Goal: Information Seeking & Learning: Compare options

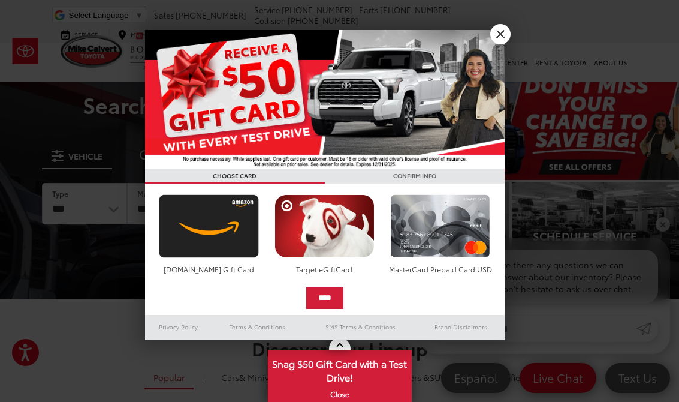
click at [499, 43] on link "X" at bounding box center [500, 34] width 20 height 20
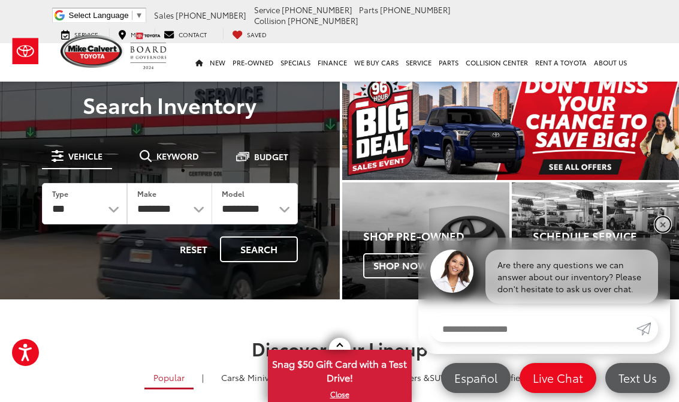
click at [659, 224] on link "✕" at bounding box center [663, 224] width 14 height 14
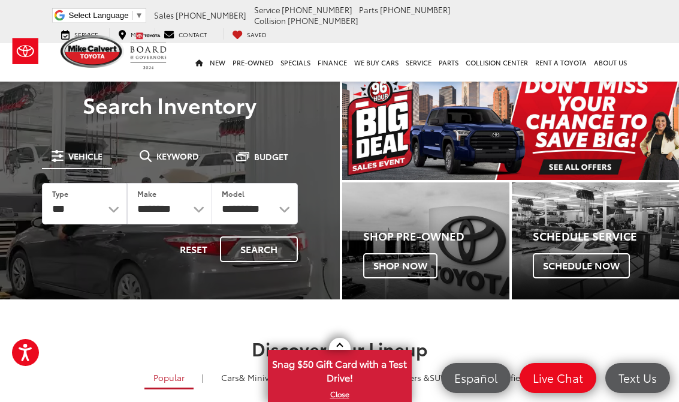
click at [606, 158] on img "carousel slide number 1 of 1" at bounding box center [510, 126] width 337 height 108
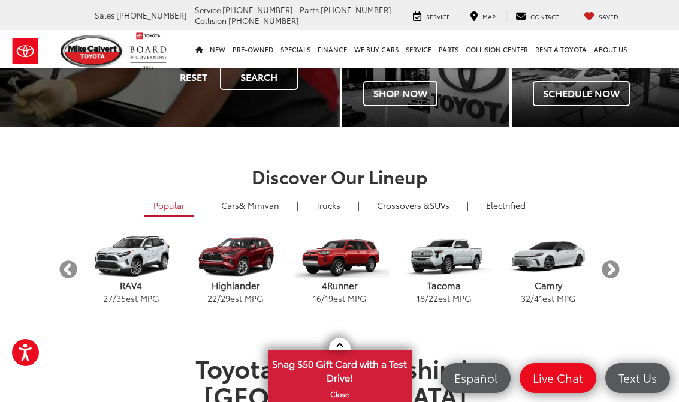
scroll to position [190, 0]
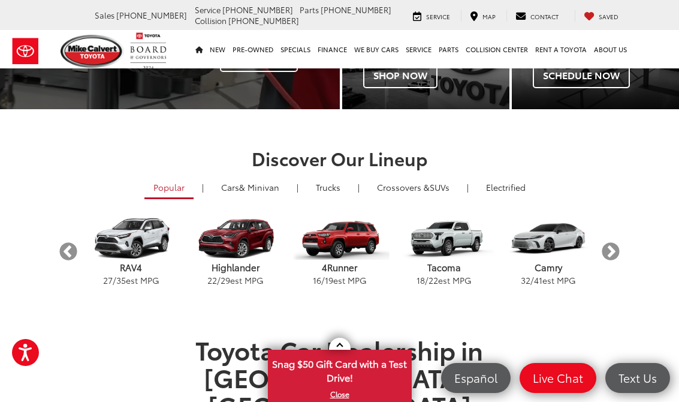
click at [233, 186] on link "Cars & Minivan" at bounding box center [250, 187] width 76 height 20
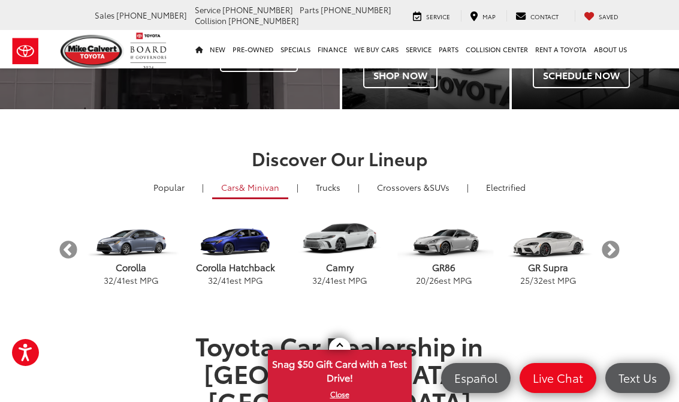
click at [329, 196] on link "Trucks" at bounding box center [328, 187] width 43 height 20
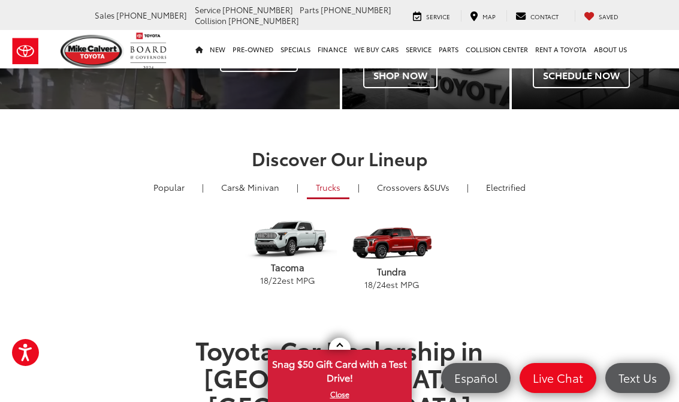
click at [432, 192] on link "Crossovers & SUVs" at bounding box center [413, 187] width 90 height 20
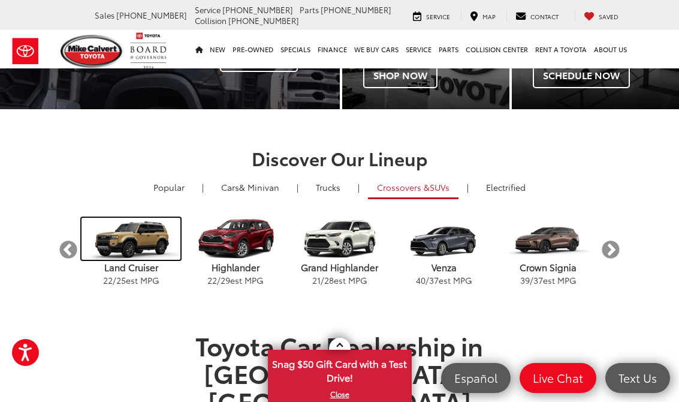
click at [120, 240] on img "carousel" at bounding box center [131, 239] width 99 height 42
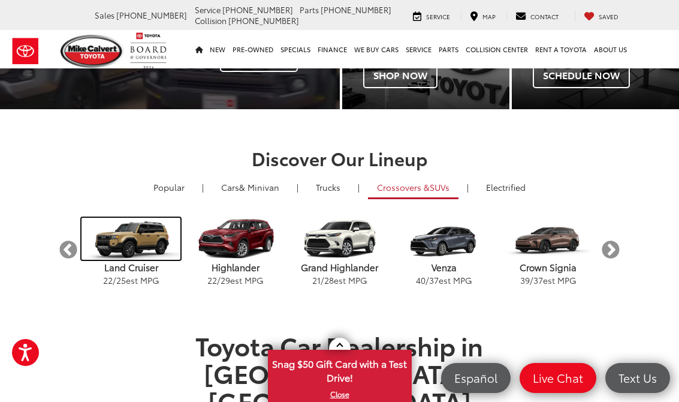
scroll to position [209, 0]
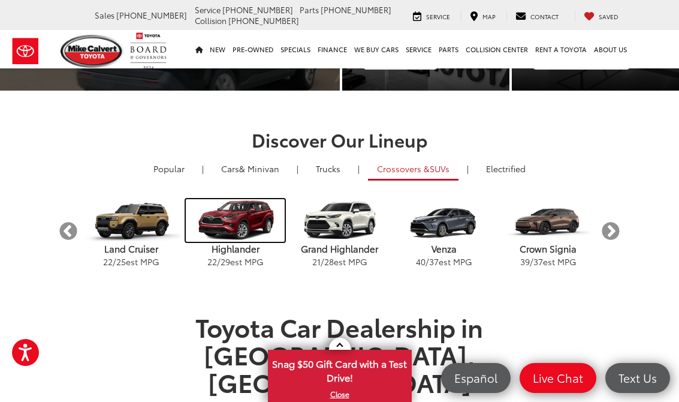
click at [224, 222] on img "carousel" at bounding box center [235, 220] width 99 height 42
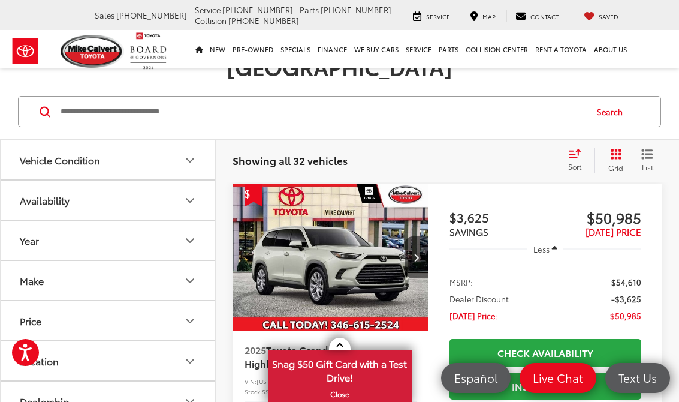
scroll to position [108, 0]
click at [572, 162] on span "Sort" at bounding box center [574, 167] width 13 height 10
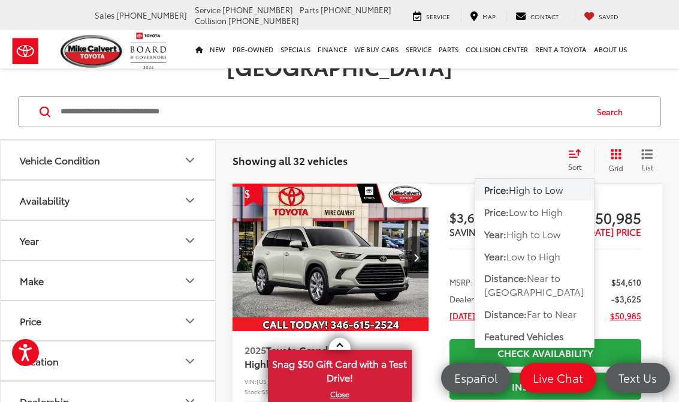
click at [572, 148] on div "Sort" at bounding box center [578, 160] width 32 height 24
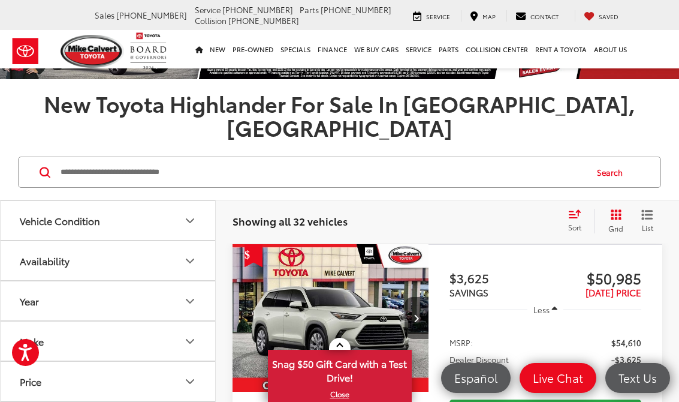
scroll to position [49, 0]
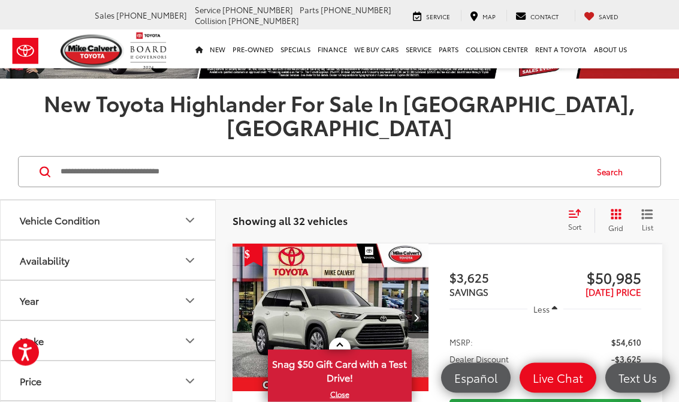
click at [647, 222] on span "List" at bounding box center [647, 227] width 12 height 10
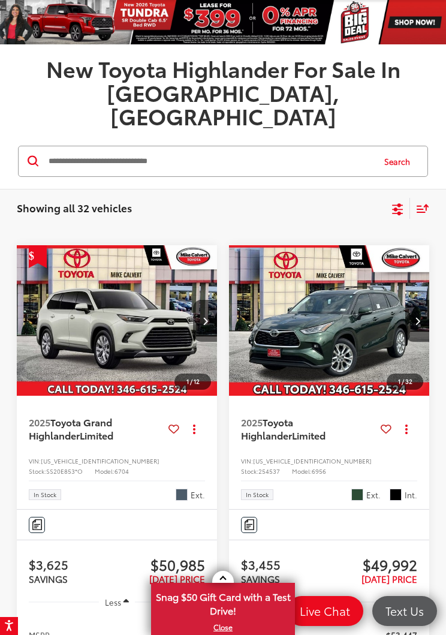
scroll to position [0, 0]
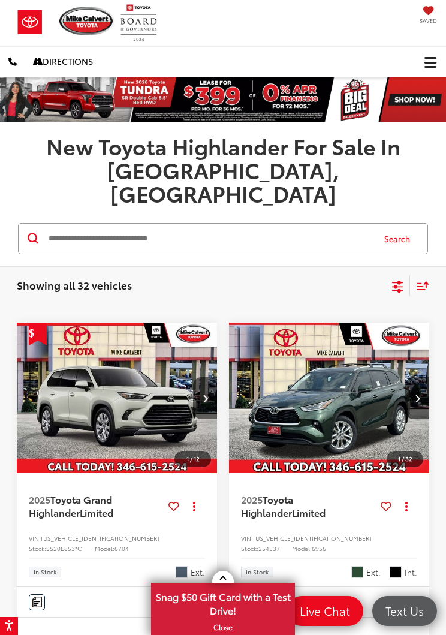
click at [419, 281] on icon "Select sort value" at bounding box center [422, 285] width 13 height 9
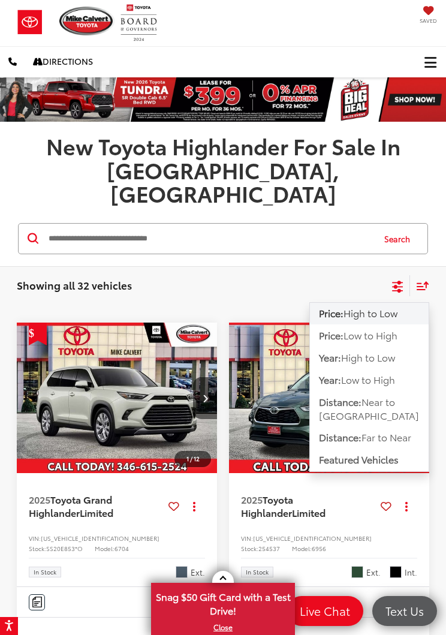
click at [405, 325] on button "Price: Low to High" at bounding box center [369, 336] width 119 height 22
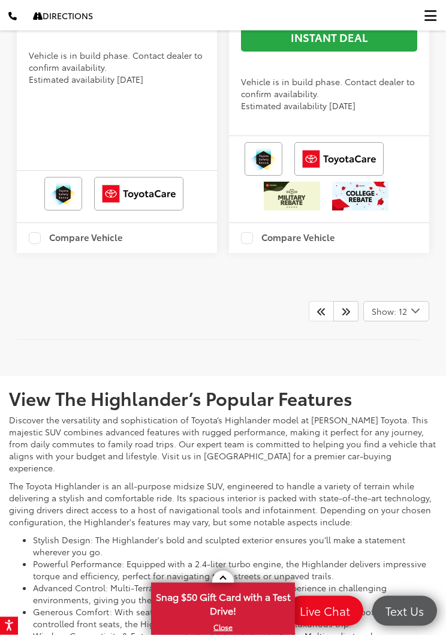
scroll to position [4862, 0]
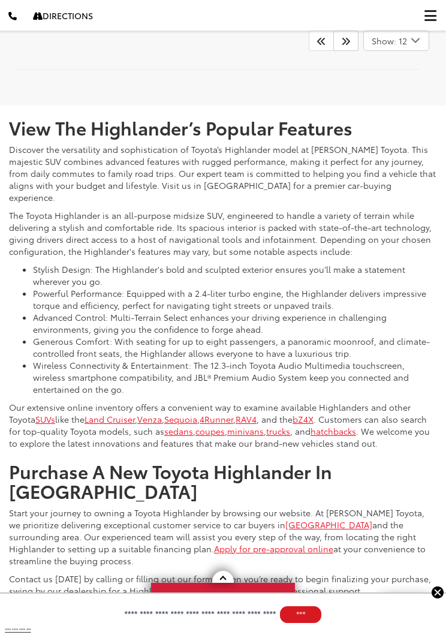
click at [342, 46] on icon "Next" at bounding box center [346, 41] width 10 height 10
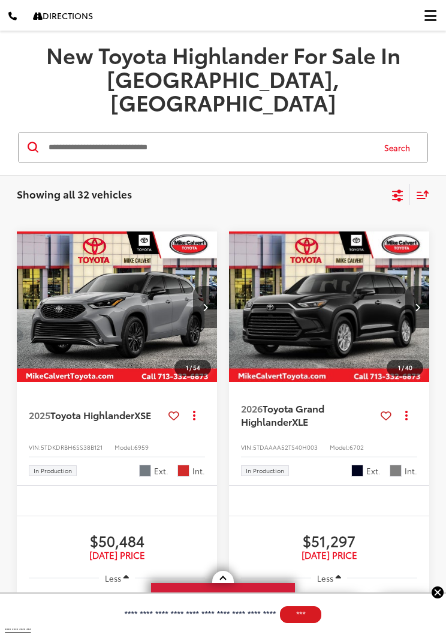
scroll to position [83, 0]
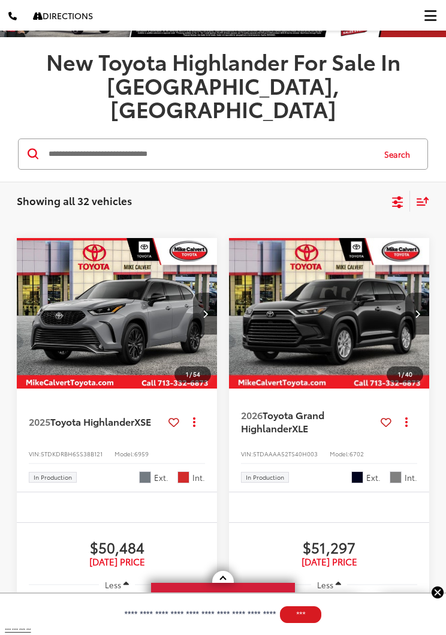
click at [44, 401] on span "2025" at bounding box center [40, 421] width 22 height 14
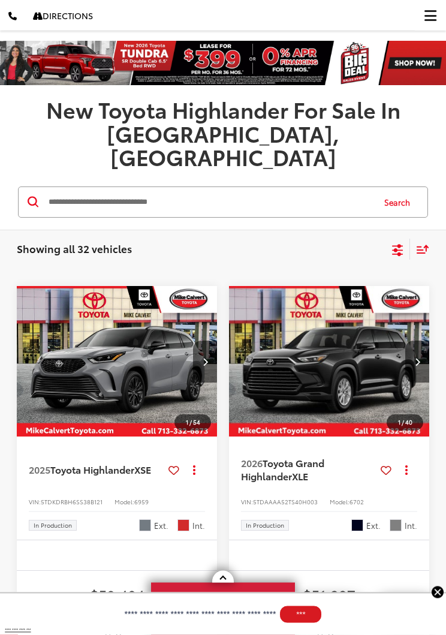
scroll to position [0, 0]
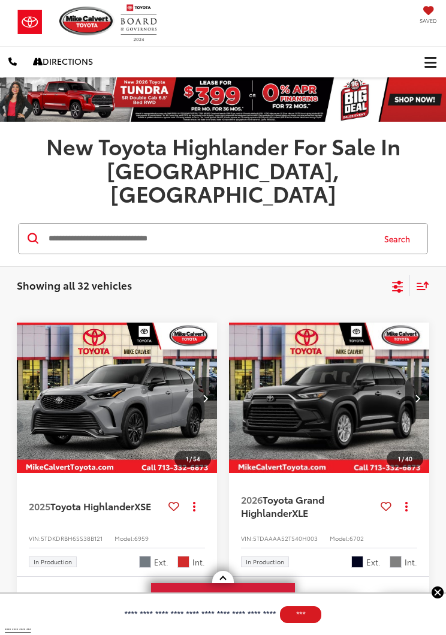
click at [434, 62] on span "Click to show site navigation" at bounding box center [430, 62] width 12 height 1
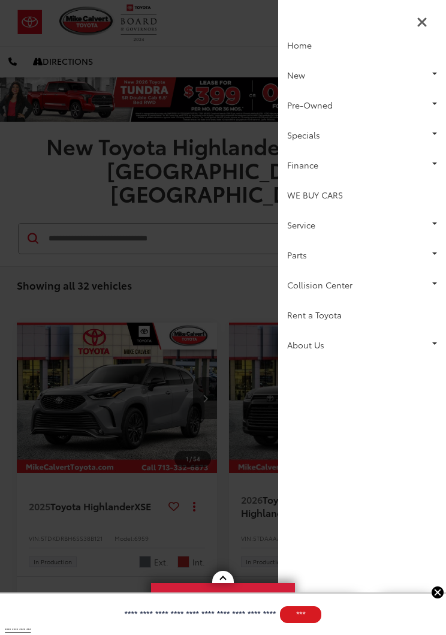
click at [440, 78] on link "New" at bounding box center [362, 75] width 168 height 30
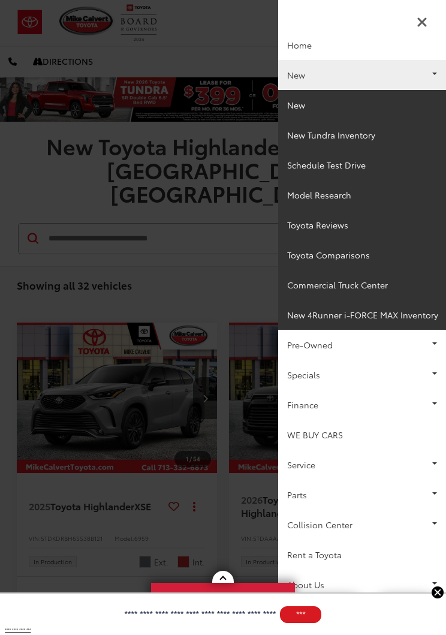
click at [442, 68] on link "New" at bounding box center [362, 75] width 168 height 30
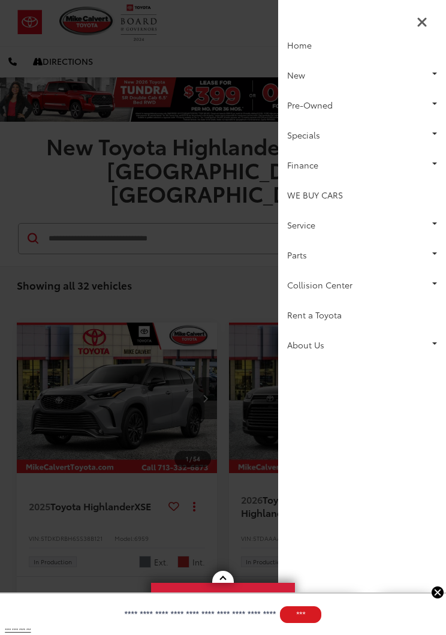
click at [439, 99] on link "Pre-Owned" at bounding box center [362, 105] width 168 height 30
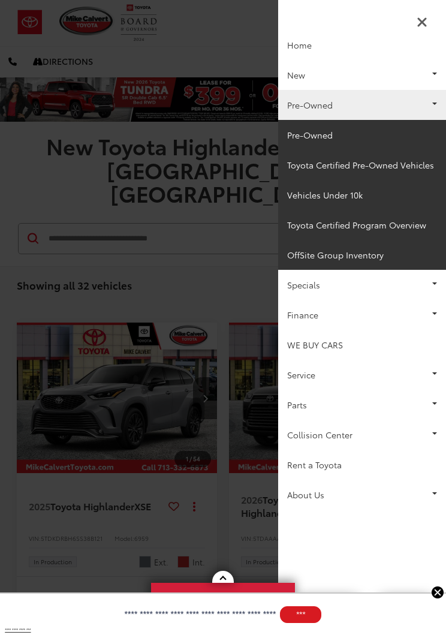
click at [438, 106] on link "Pre-Owned" at bounding box center [362, 105] width 168 height 30
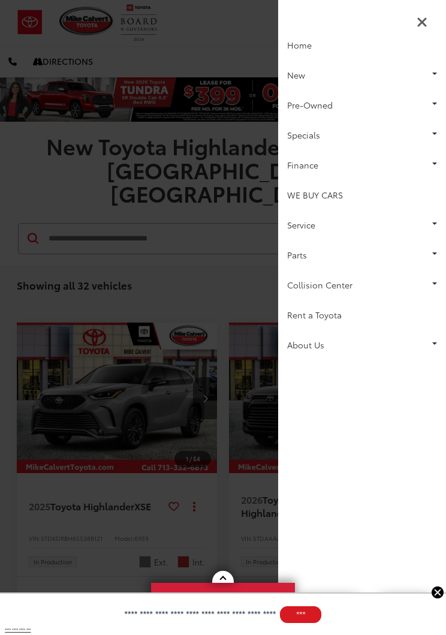
click at [434, 217] on link "Service" at bounding box center [362, 225] width 168 height 30
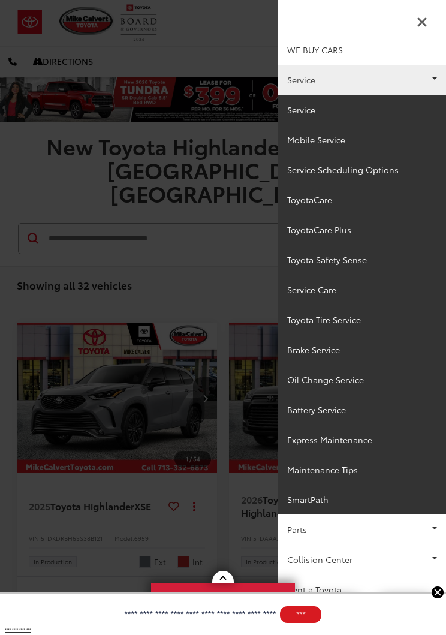
scroll to position [145, 0]
click at [425, 23] on icon "Close Sidebar" at bounding box center [422, 22] width 11 height 14
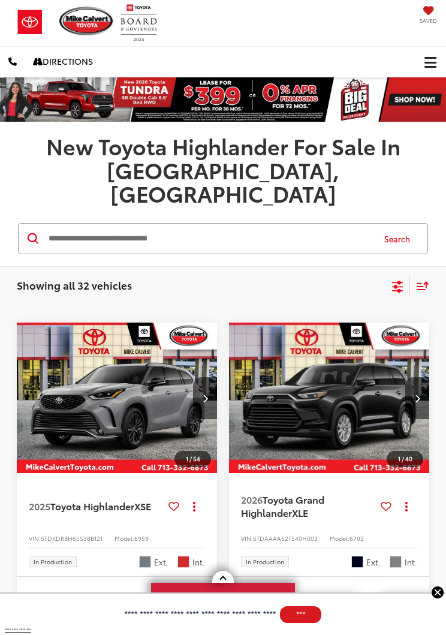
click at [304, 96] on img at bounding box center [223, 99] width 446 height 44
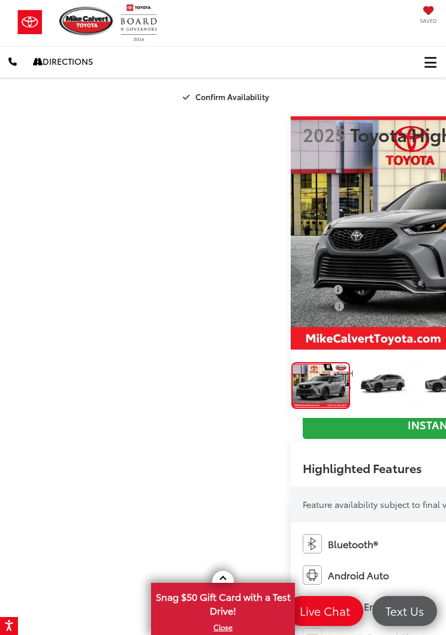
click at [353, 409] on img "Expand Photo 1" at bounding box center [384, 385] width 62 height 47
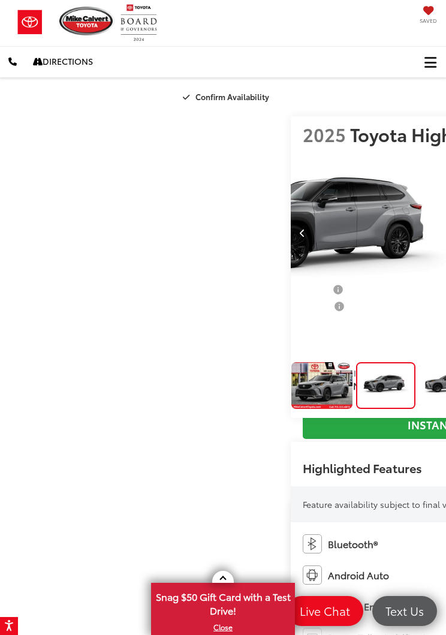
scroll to position [0, 446]
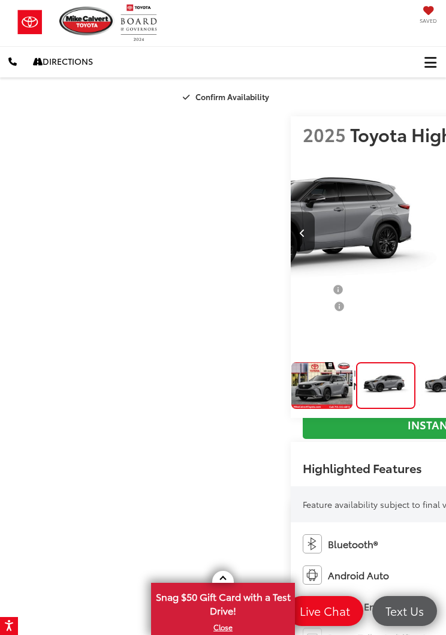
click at [418, 409] on img "Expand Photo 2" at bounding box center [449, 385] width 62 height 47
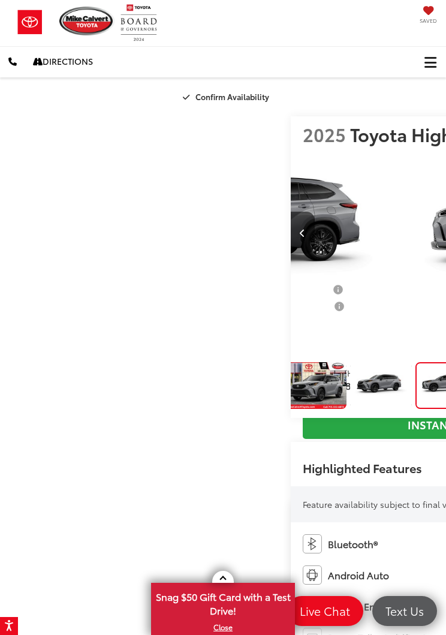
scroll to position [0, 892]
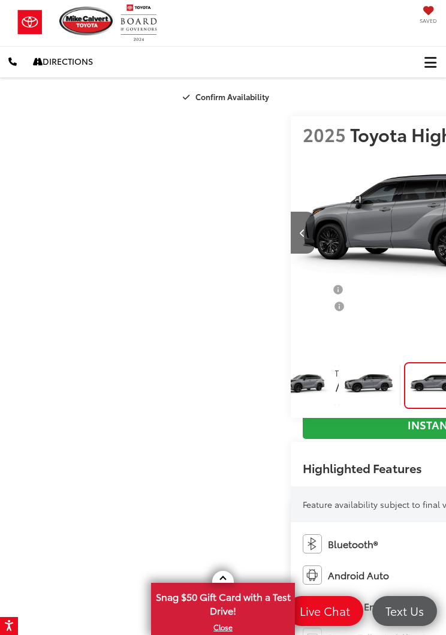
scroll to position [0, 101]
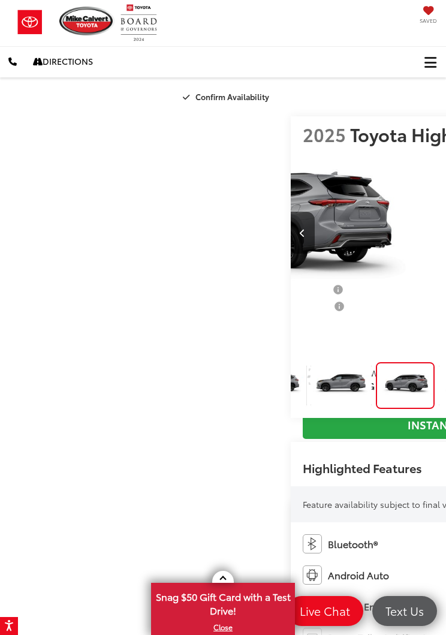
scroll to position [0, 195]
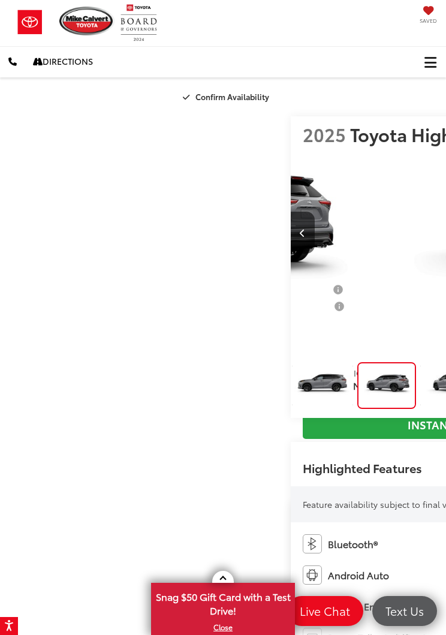
click at [420, 409] on img "Expand Photo 5" at bounding box center [451, 385] width 62 height 47
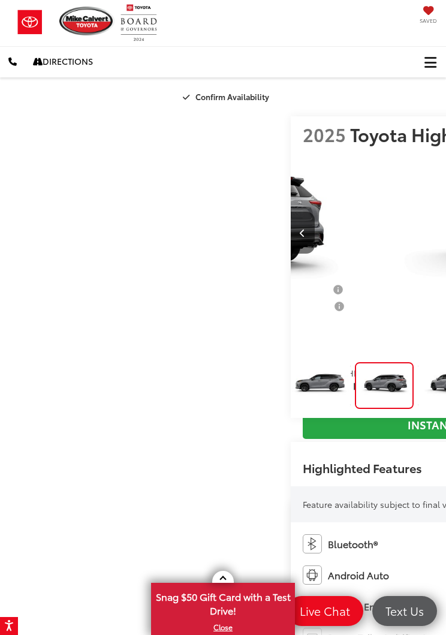
scroll to position [0, 1784]
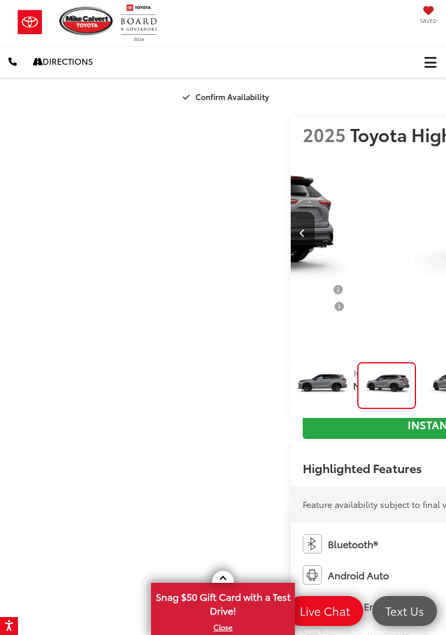
click at [291, 409] on img "Expand Photo 3" at bounding box center [322, 385] width 62 height 47
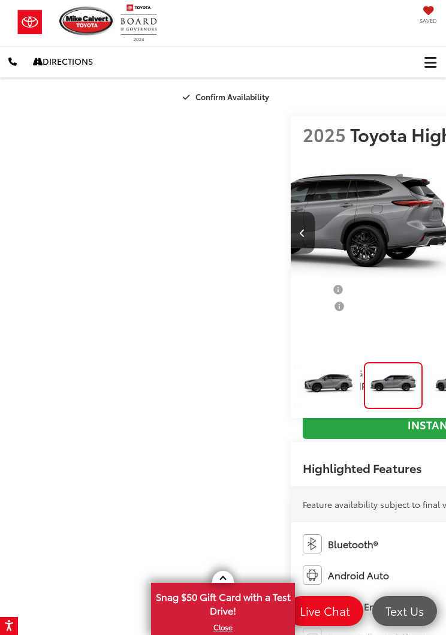
scroll to position [0, 101]
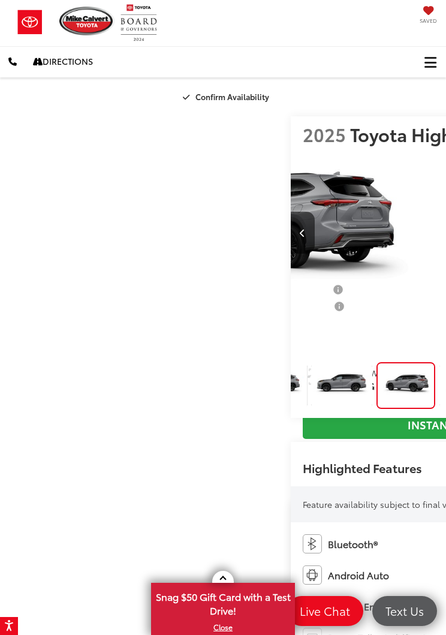
scroll to position [0, 195]
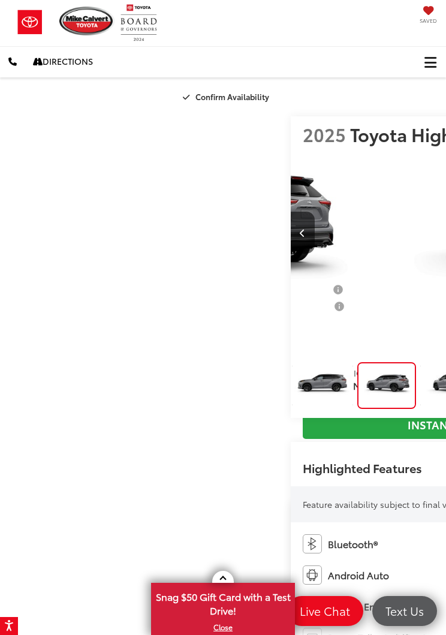
click at [420, 409] on img "Expand Photo 5" at bounding box center [451, 385] width 62 height 47
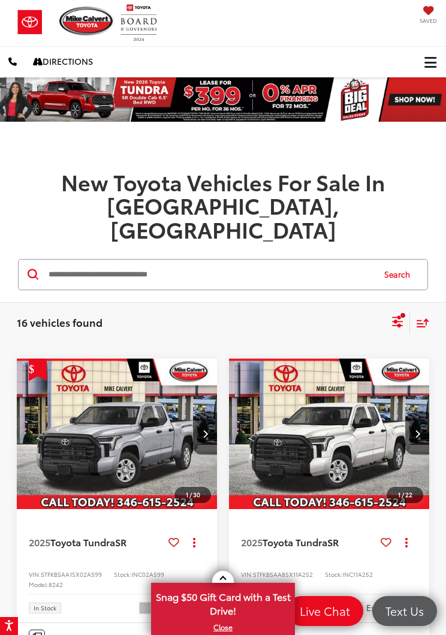
click at [419, 319] on icon "Select sort value" at bounding box center [422, 322] width 11 height 7
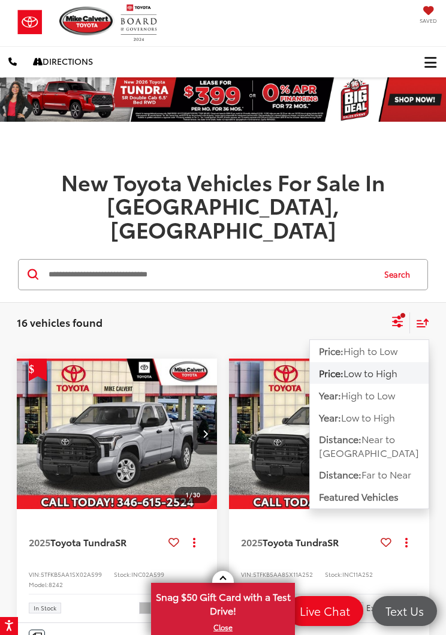
click at [400, 312] on div "Select filters" at bounding box center [403, 315] width 6 height 6
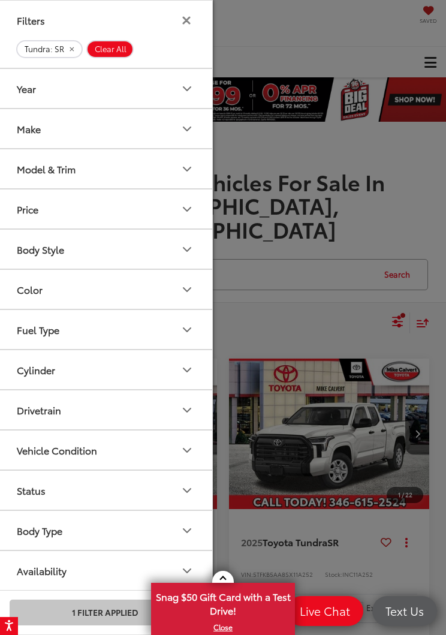
click at [162, 175] on button "Model & Trim" at bounding box center [106, 168] width 216 height 39
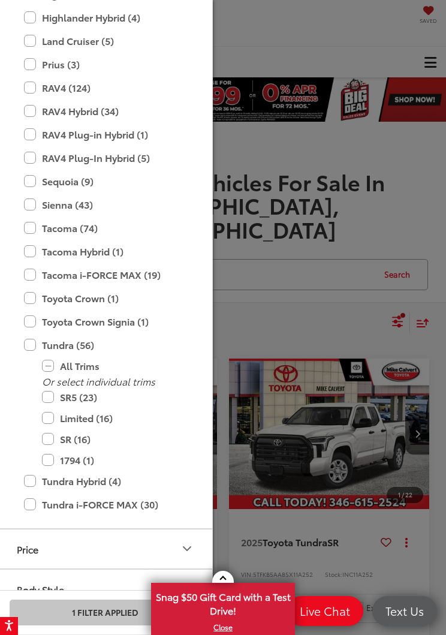
scroll to position [598, 0]
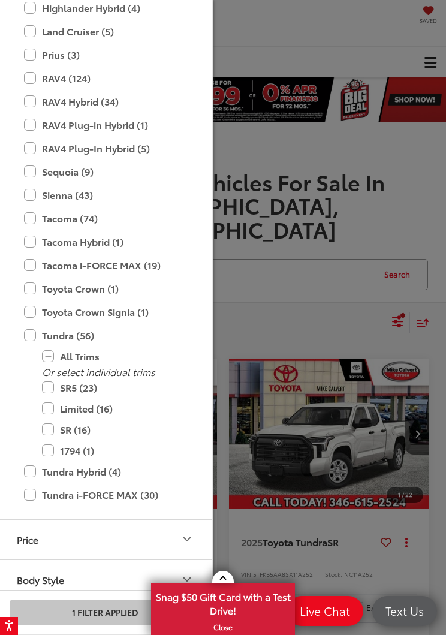
click at [53, 387] on label "SR5 (23)" at bounding box center [114, 387] width 144 height 21
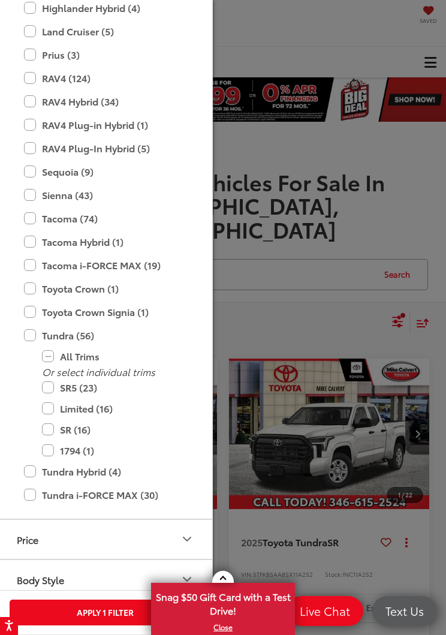
click at [49, 424] on label "SR (16)" at bounding box center [114, 429] width 144 height 21
click at [56, 605] on button "Apply Filters" at bounding box center [105, 612] width 191 height 26
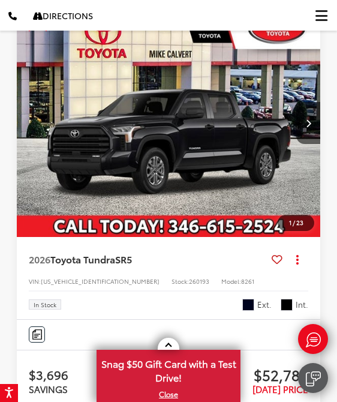
scroll to position [0, 305]
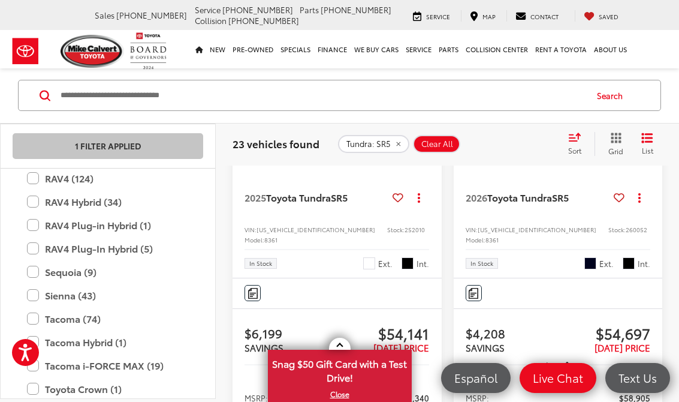
scroll to position [3253, 0]
click at [303, 166] on img "2025 Toyota Tundra SR5 0" at bounding box center [337, 87] width 211 height 158
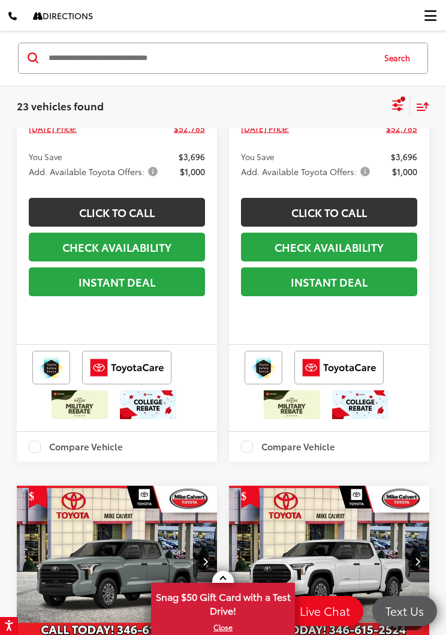
scroll to position [1793, 0]
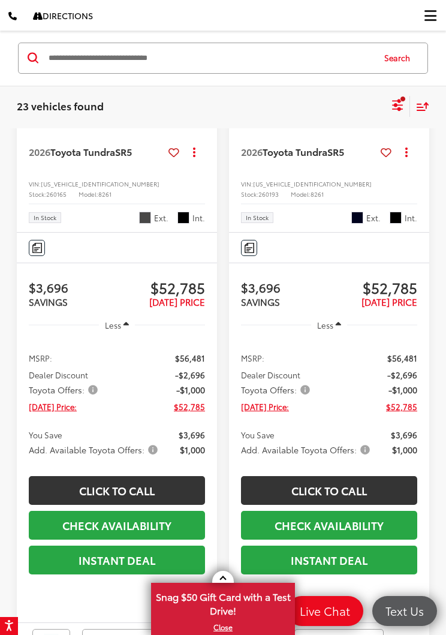
click at [393, 103] on icon "Select filters" at bounding box center [397, 104] width 15 height 15
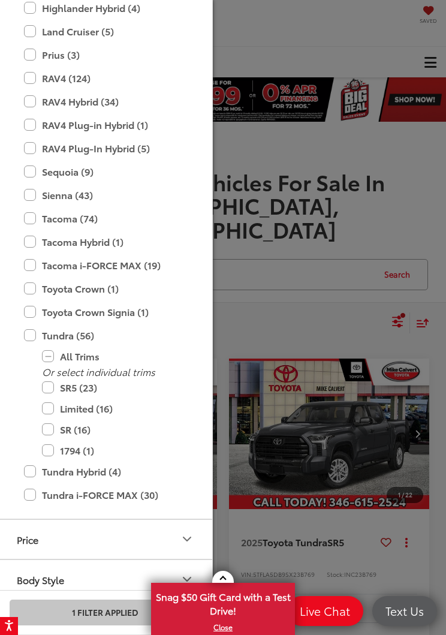
scroll to position [19, 0]
click at [37, 337] on label "Tundra (56)" at bounding box center [105, 335] width 162 height 21
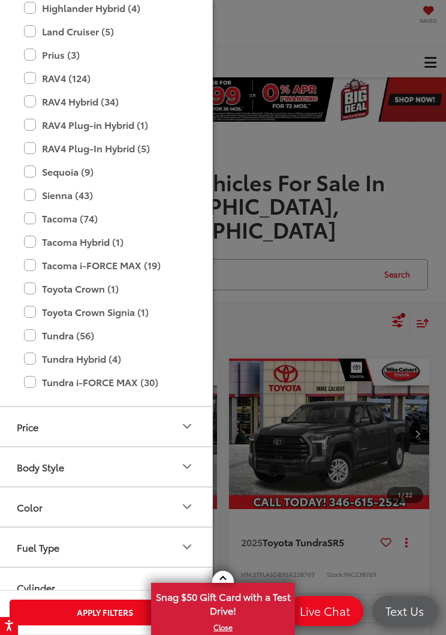
click at [35, 379] on label "Tundra i-FORCE MAX (30)" at bounding box center [105, 382] width 162 height 21
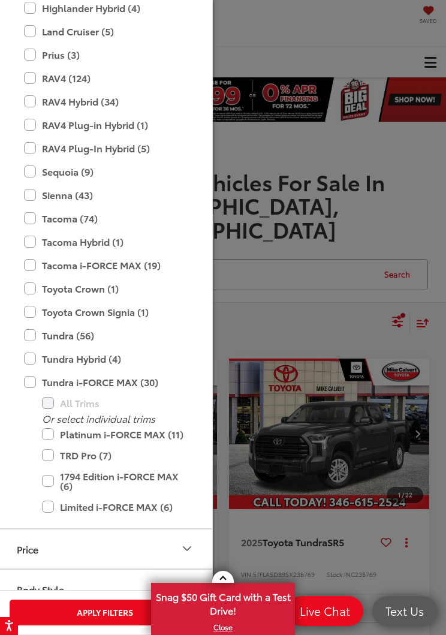
click at [29, 385] on label "Tundra i-FORCE MAX (30)" at bounding box center [105, 382] width 162 height 21
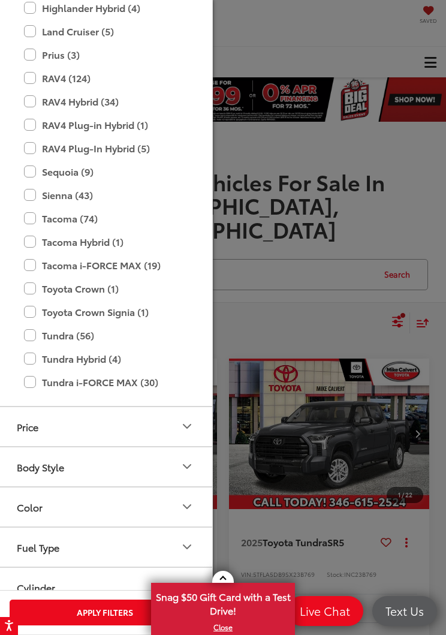
click at [33, 338] on label "Tundra (56)" at bounding box center [105, 335] width 162 height 21
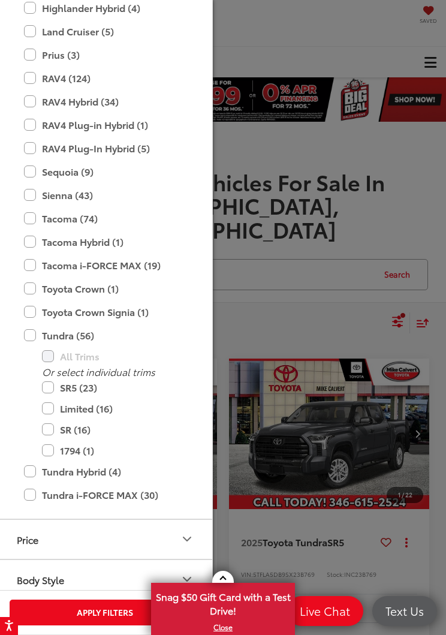
click at [52, 386] on label "SR5 (23)" at bounding box center [114, 387] width 144 height 21
click at [388, 315] on div at bounding box center [223, 317] width 446 height 635
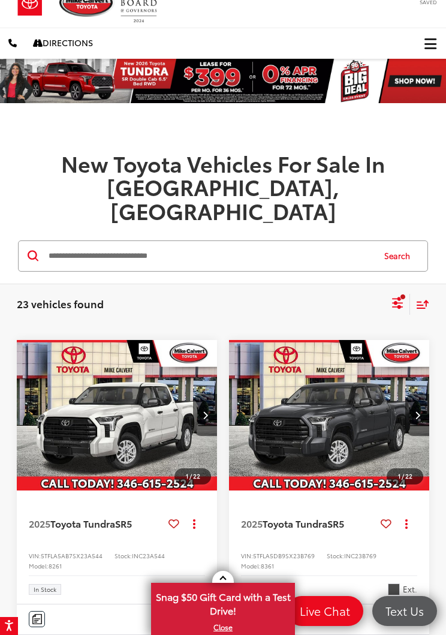
click at [418, 294] on div "Sort" at bounding box center [419, 304] width 19 height 21
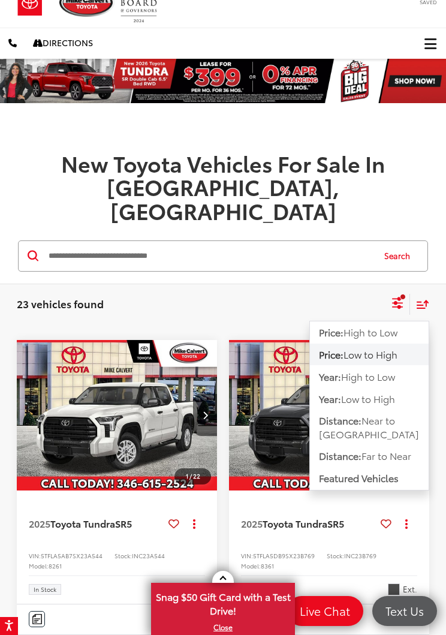
click at [397, 325] on span "High to Low" at bounding box center [370, 332] width 54 height 14
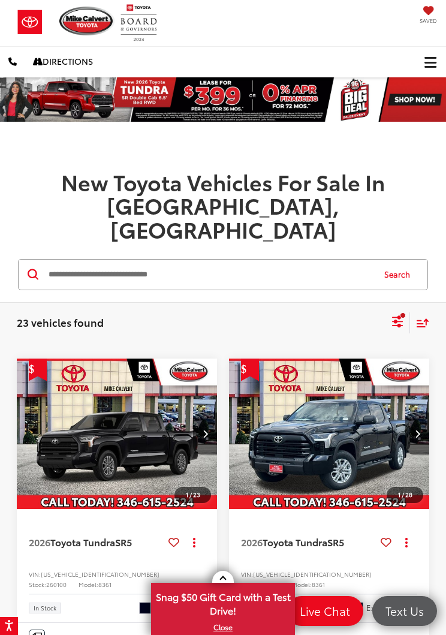
click at [433, 62] on span "Click to show site navigation" at bounding box center [430, 62] width 12 height 1
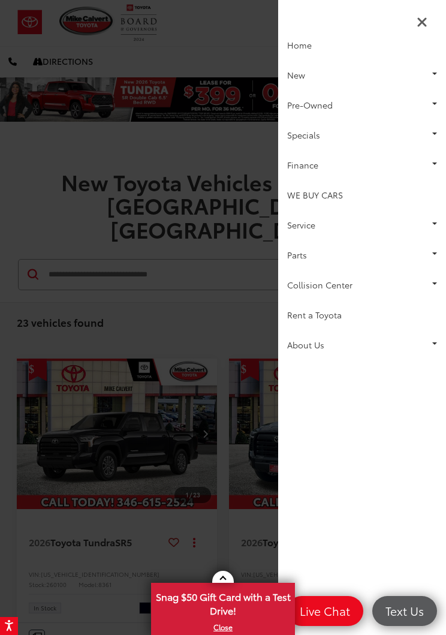
click at [430, 77] on link "New" at bounding box center [362, 75] width 168 height 30
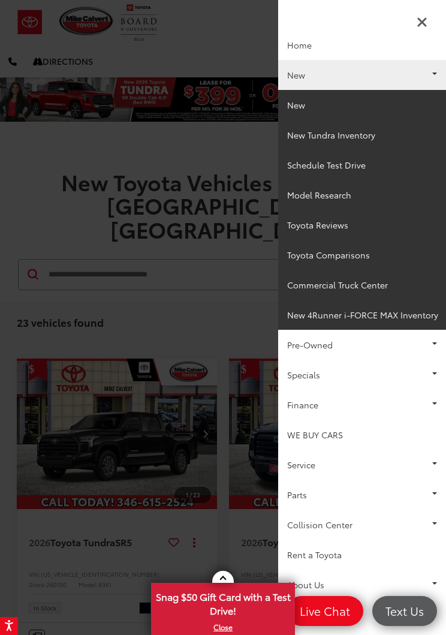
click at [394, 106] on link "New" at bounding box center [362, 105] width 168 height 30
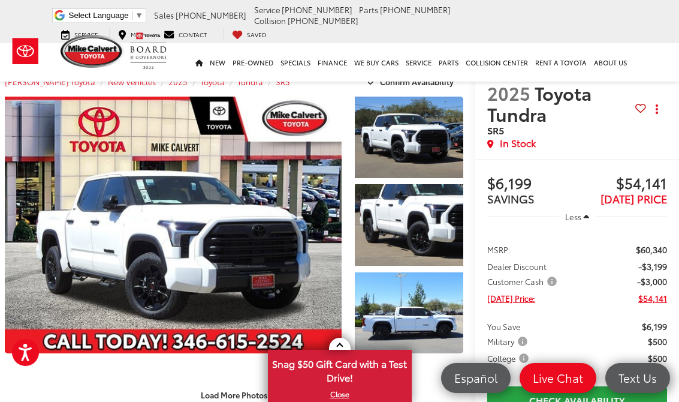
scroll to position [12, 7]
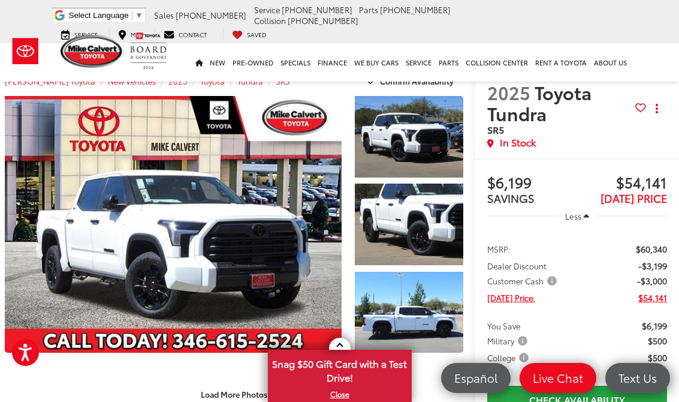
click at [116, 203] on link "Expand Photo 0" at bounding box center [173, 224] width 337 height 257
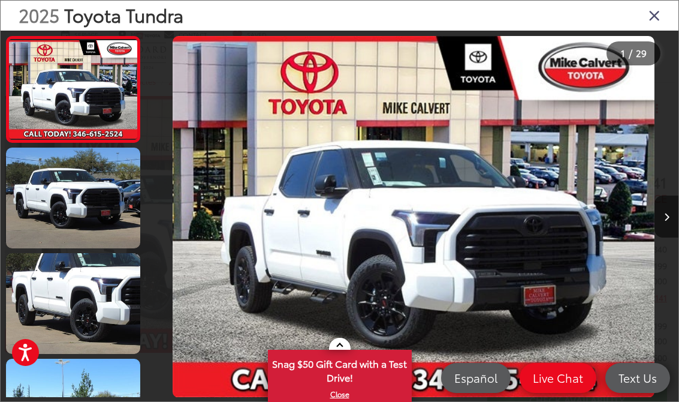
click at [51, 176] on link at bounding box center [73, 197] width 134 height 101
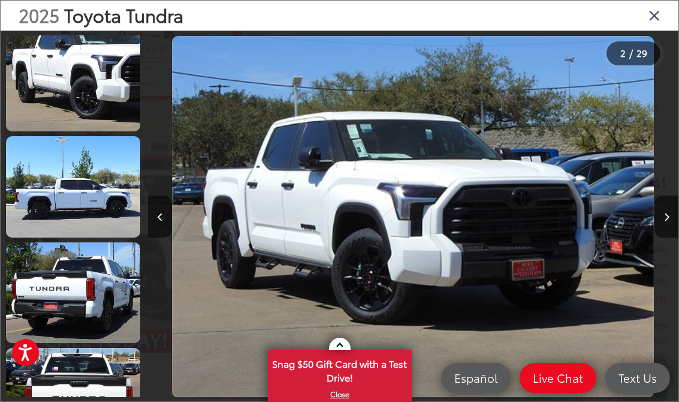
scroll to position [222, 0]
click at [38, 209] on link at bounding box center [73, 186] width 134 height 101
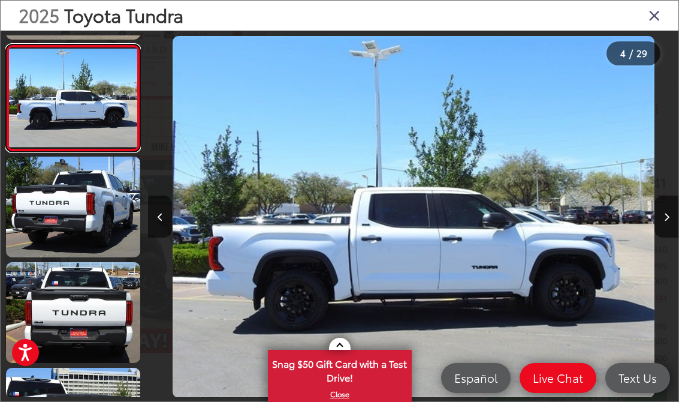
scroll to position [314, 0]
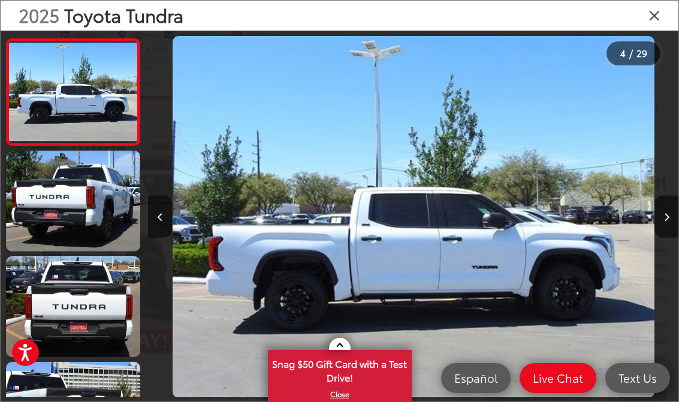
click at [41, 197] on link at bounding box center [73, 200] width 134 height 101
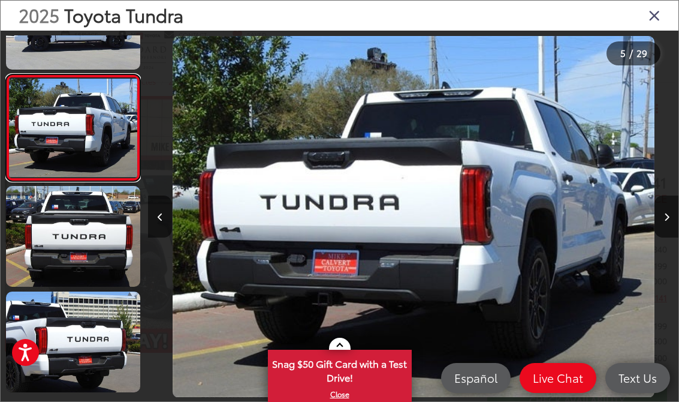
scroll to position [387, 0]
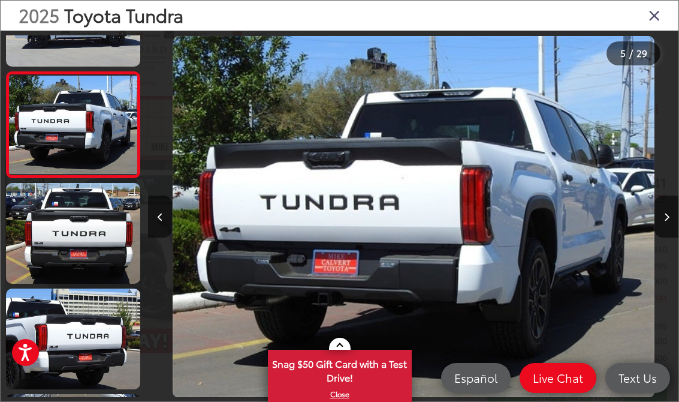
click at [56, 240] on link at bounding box center [73, 233] width 134 height 101
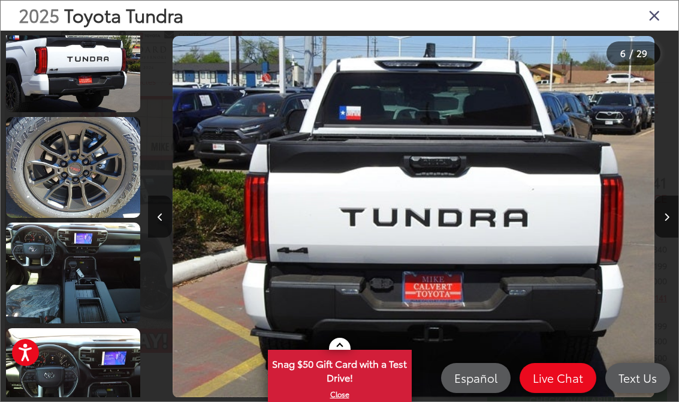
scroll to position [664, 0]
click at [71, 270] on link at bounding box center [73, 272] width 134 height 101
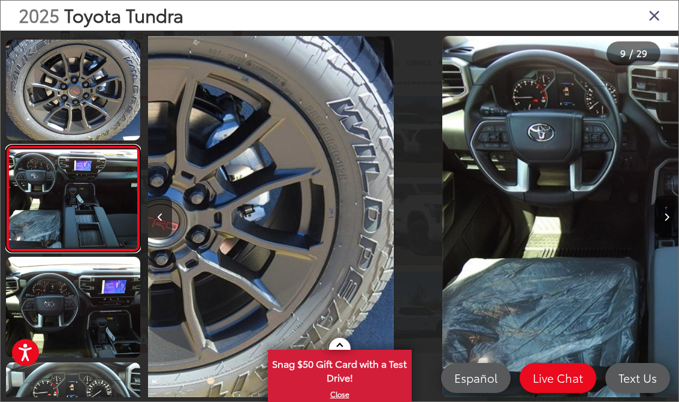
scroll to position [752, 0]
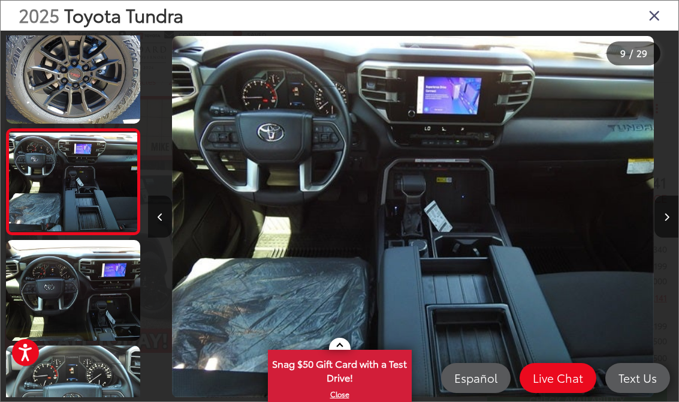
click at [472, 230] on img "2025 Toyota Tundra SR5 8" at bounding box center [413, 216] width 482 height 361
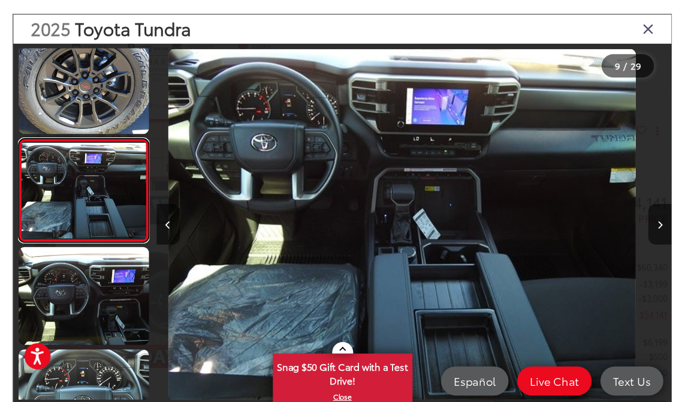
scroll to position [0, 0]
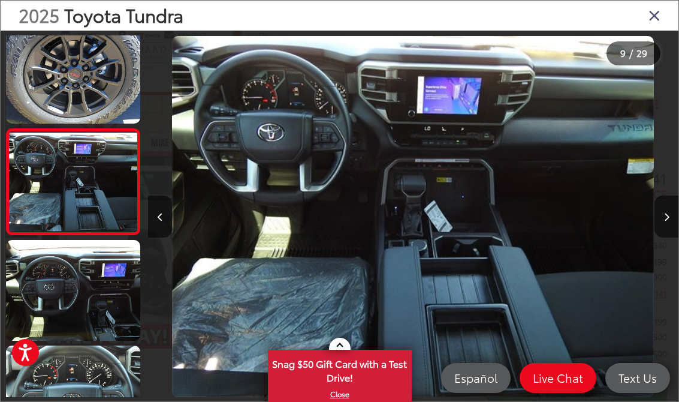
click at [75, 310] on link at bounding box center [73, 290] width 134 height 101
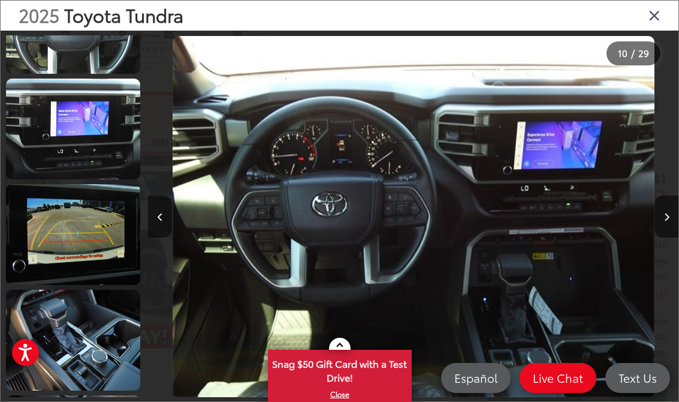
click at [61, 148] on link at bounding box center [73, 129] width 134 height 101
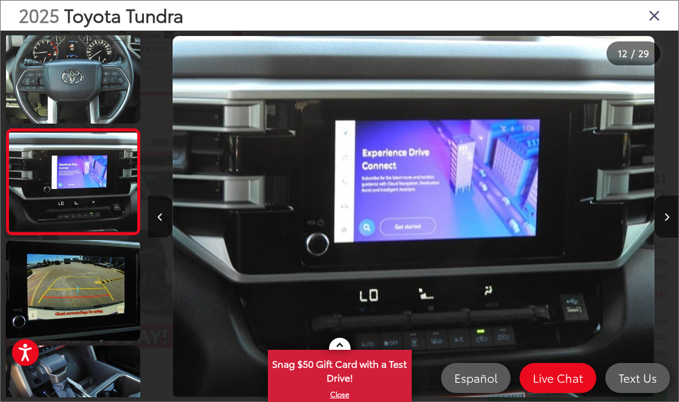
click at [654, 20] on icon "Close gallery" at bounding box center [654, 15] width 12 height 16
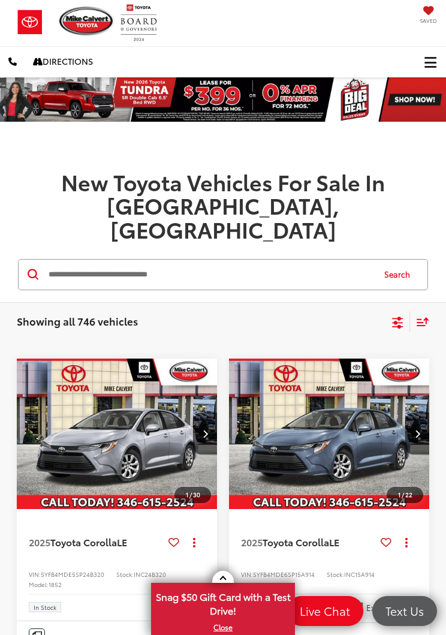
click at [396, 315] on icon "Select filters" at bounding box center [397, 322] width 15 height 15
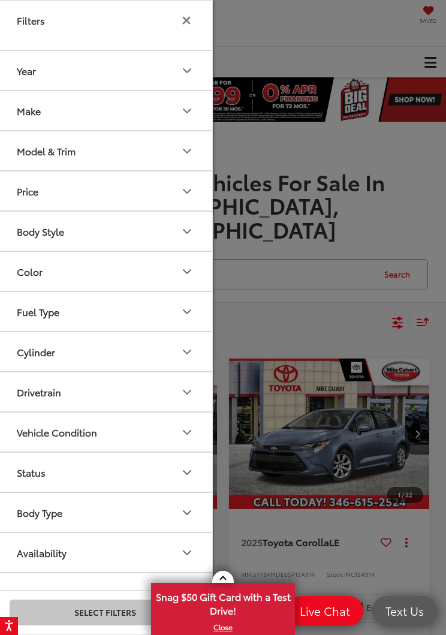
click at [188, 156] on icon "Model & Trim" at bounding box center [187, 151] width 14 height 14
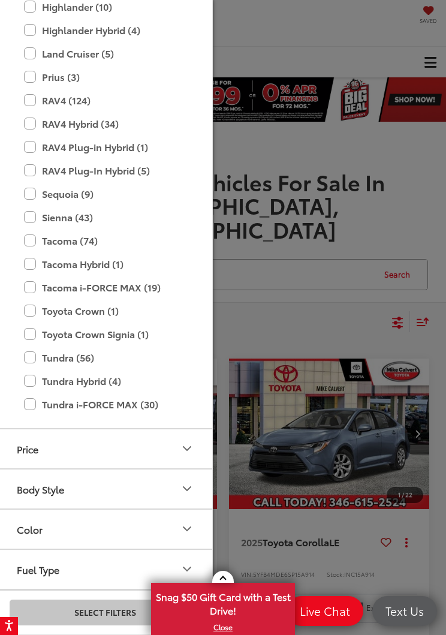
scroll to position [557, 0]
click at [31, 216] on label "Sienna (43)" at bounding box center [105, 217] width 162 height 21
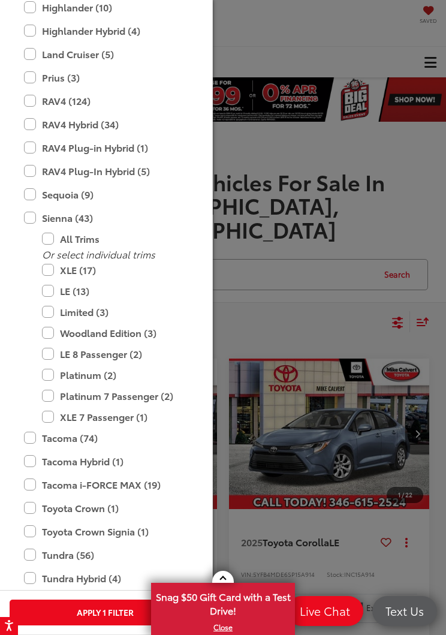
click at [56, 277] on label "XLE (17)" at bounding box center [114, 269] width 144 height 21
click at [352, 313] on div at bounding box center [223, 317] width 446 height 635
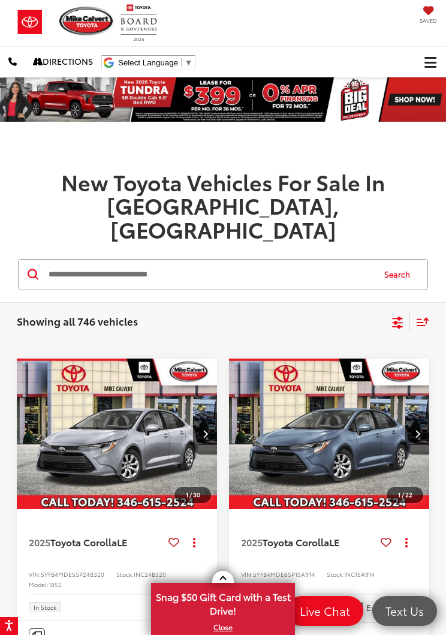
click at [393, 315] on icon "Select filters" at bounding box center [397, 322] width 15 height 15
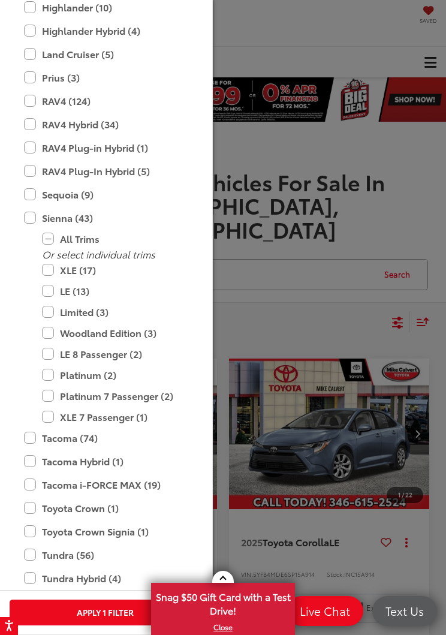
click at [65, 609] on button "Apply 1 Filter" at bounding box center [105, 612] width 191 height 26
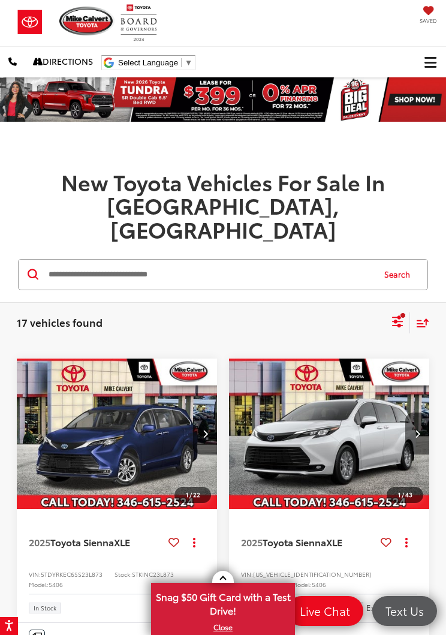
click at [427, 318] on icon "Select sort value" at bounding box center [422, 322] width 13 height 9
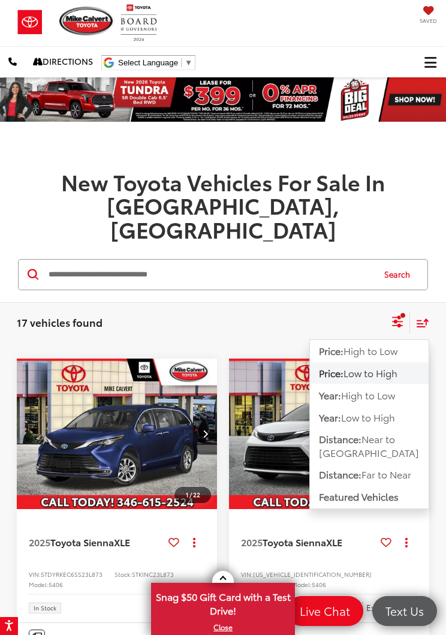
click at [397, 366] on span "Low to High" at bounding box center [370, 373] width 54 height 14
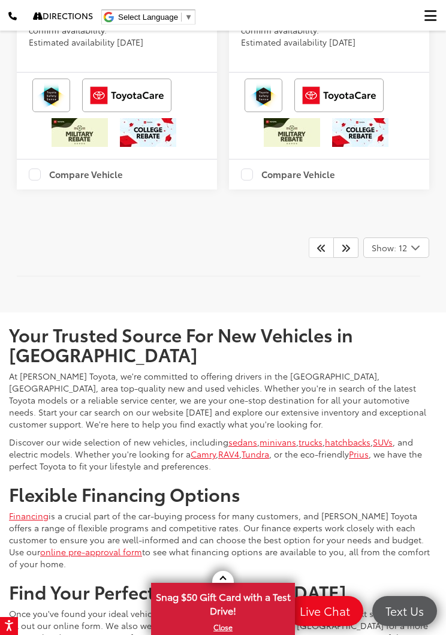
scroll to position [4996, 0]
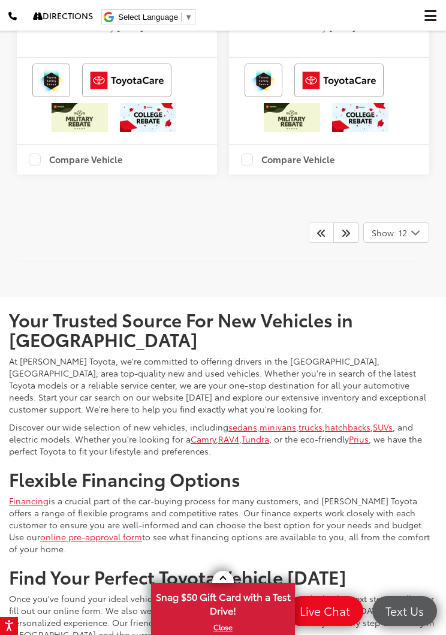
click at [355, 243] on link at bounding box center [345, 232] width 25 height 20
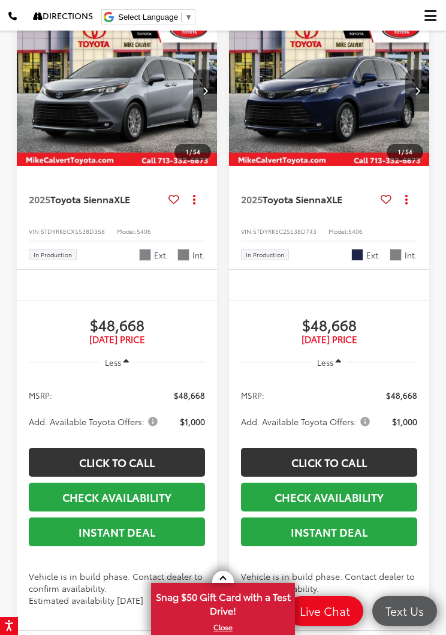
scroll to position [3650, 0]
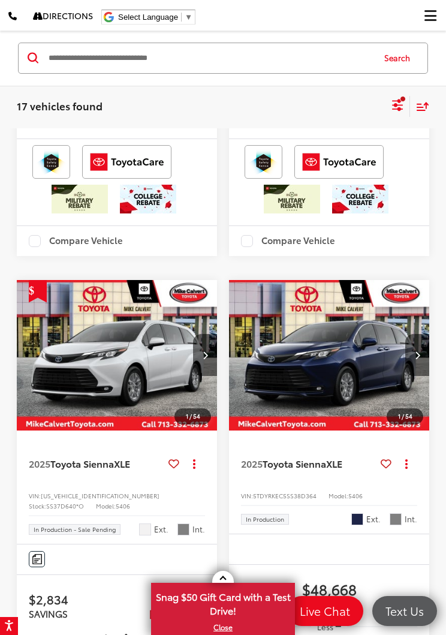
click at [395, 104] on icon "Select filters" at bounding box center [397, 103] width 11 height 8
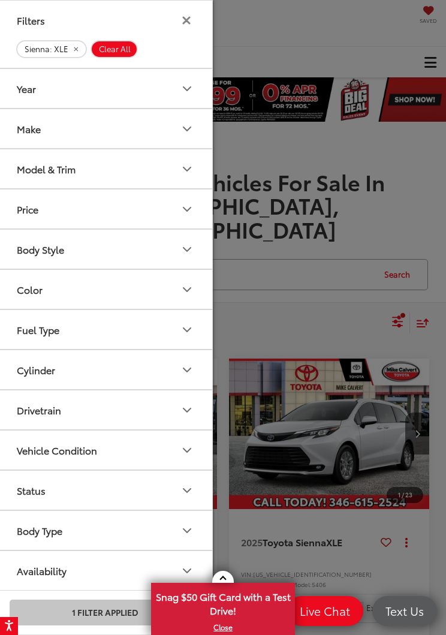
scroll to position [19, 0]
click at [147, 286] on button "Color" at bounding box center [106, 289] width 216 height 39
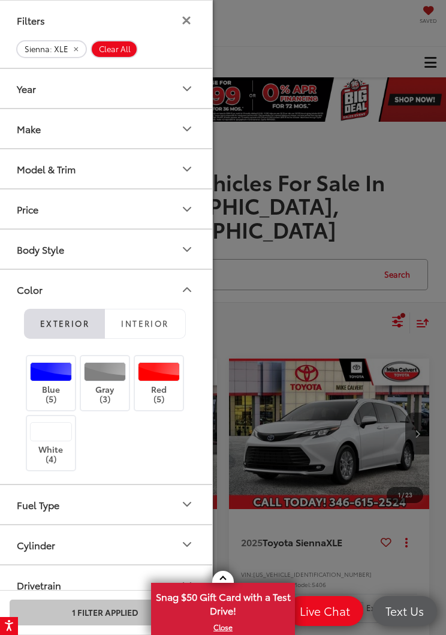
click at [156, 337] on button "Interior" at bounding box center [145, 324] width 81 height 30
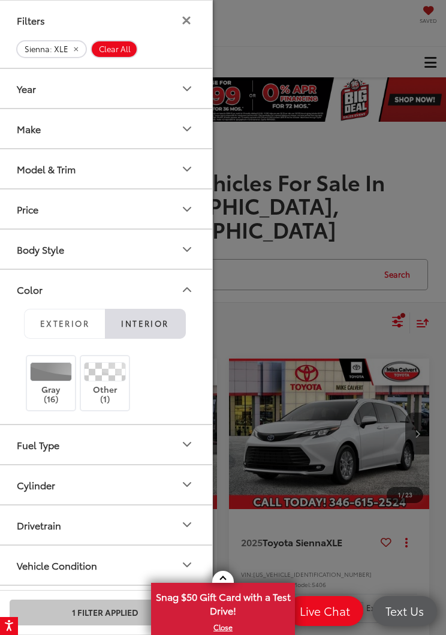
click at [183, 291] on icon "Color" at bounding box center [186, 290] width 7 height 4
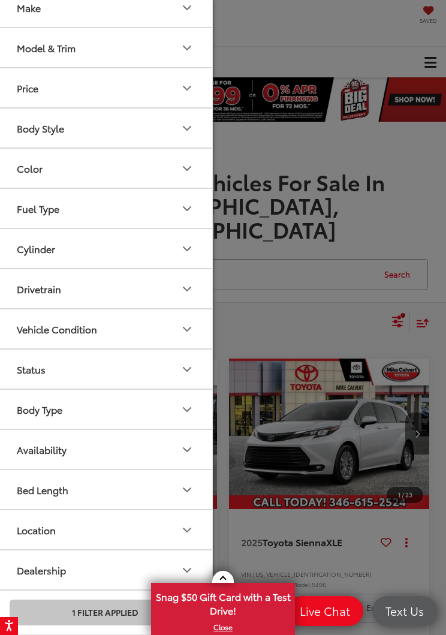
click at [191, 412] on icon "Body Type" at bounding box center [187, 409] width 14 height 14
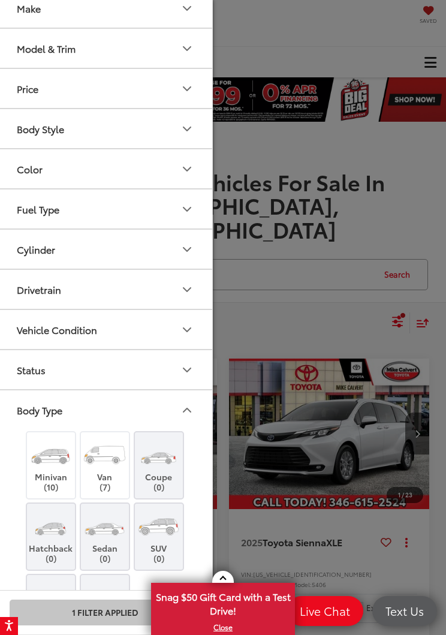
click at [194, 409] on icon "Body Type" at bounding box center [187, 410] width 14 height 14
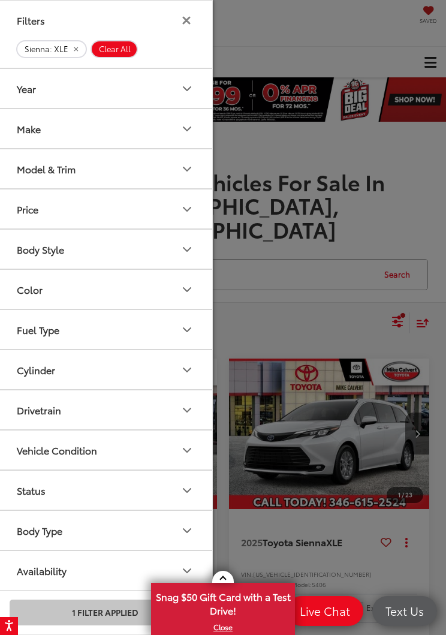
scroll to position [0, 0]
click at [180, 288] on icon "Color" at bounding box center [187, 289] width 14 height 14
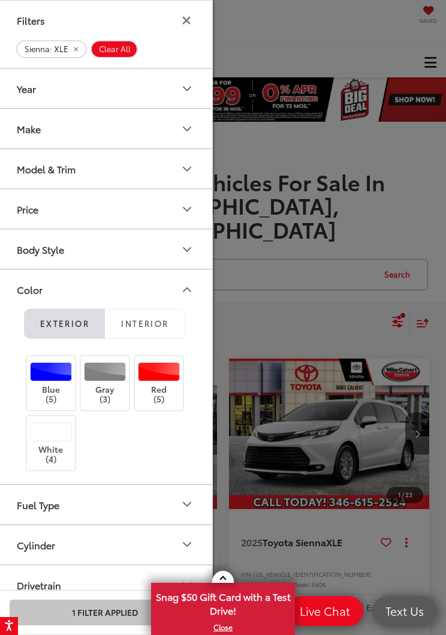
click at [153, 328] on span "Interior" at bounding box center [144, 323] width 47 height 11
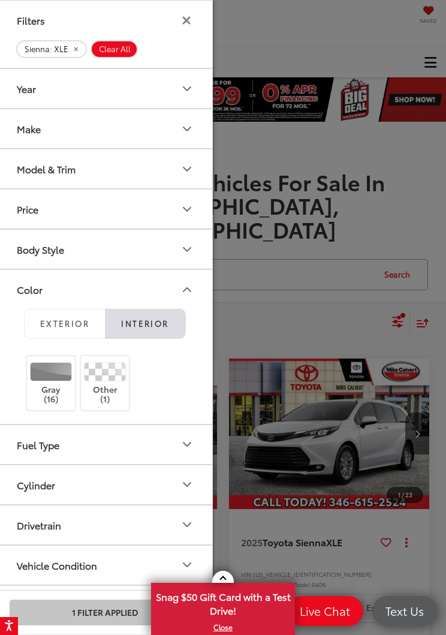
click at [309, 301] on div at bounding box center [223, 317] width 446 height 635
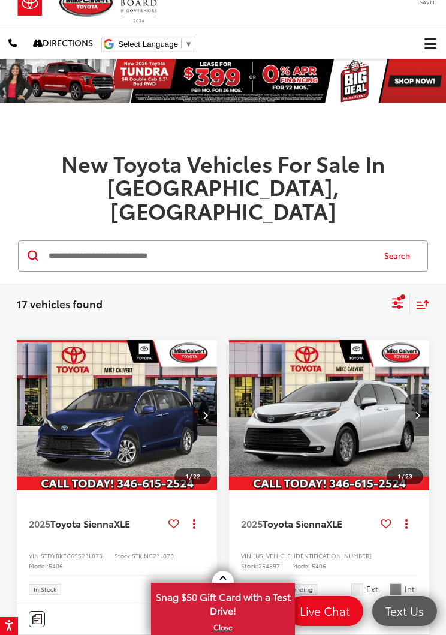
click at [316, 516] on span "Toyota Sienna" at bounding box center [294, 523] width 64 height 14
click at [399, 292] on button "Select filters" at bounding box center [397, 304] width 15 height 24
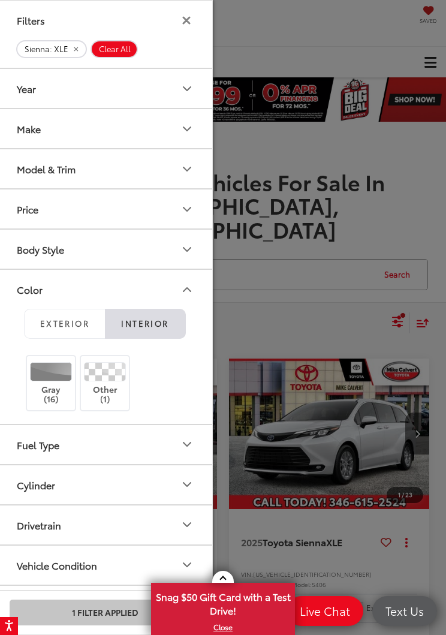
click at [195, 286] on button "Color" at bounding box center [106, 289] width 216 height 39
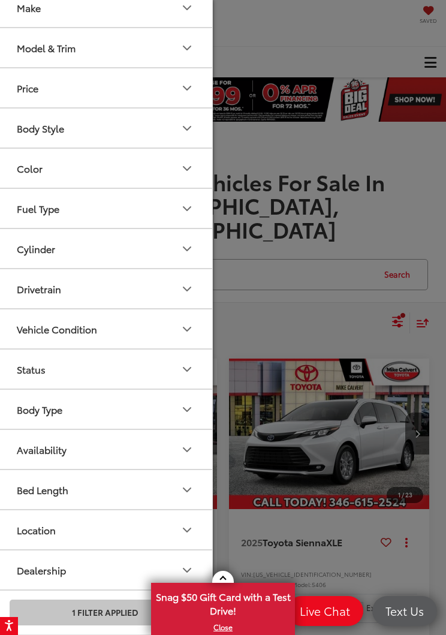
scroll to position [120, 0]
click at [162, 63] on button "Model & Trim" at bounding box center [106, 48] width 216 height 39
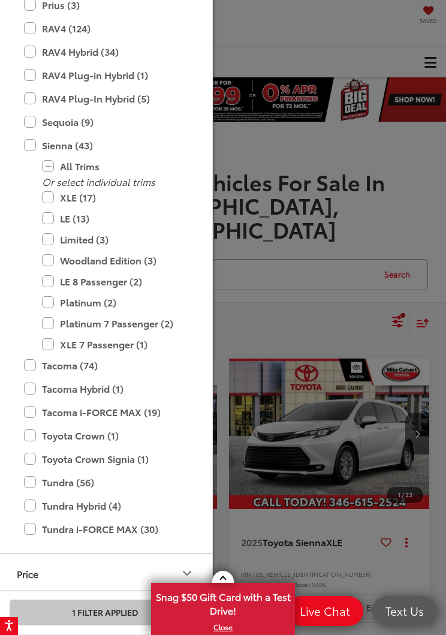
scroll to position [648, 0]
click at [46, 203] on label "XLE (17)" at bounding box center [114, 196] width 144 height 21
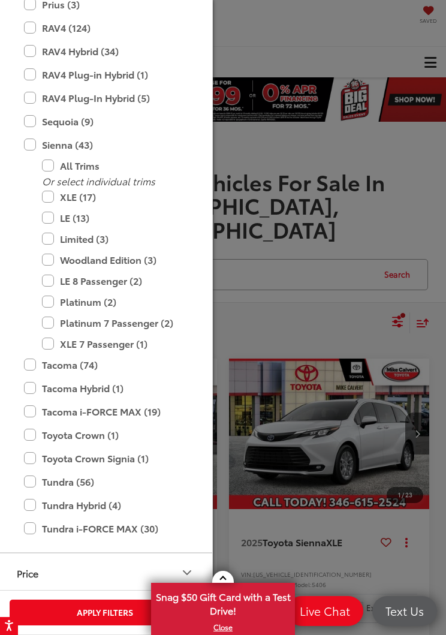
click at [55, 348] on label "XLE 7 Passenger (1)" at bounding box center [114, 343] width 144 height 21
click at [137, 259] on label "Woodland Edition (3)" at bounding box center [114, 259] width 144 height 21
click at [115, 612] on button "Apply 1 Filter" at bounding box center [105, 612] width 191 height 26
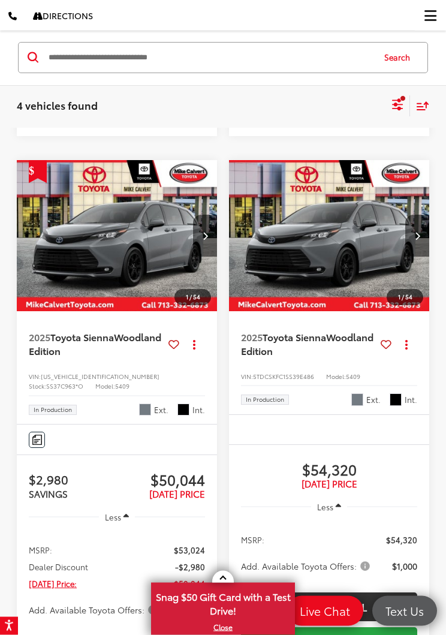
scroll to position [900, 0]
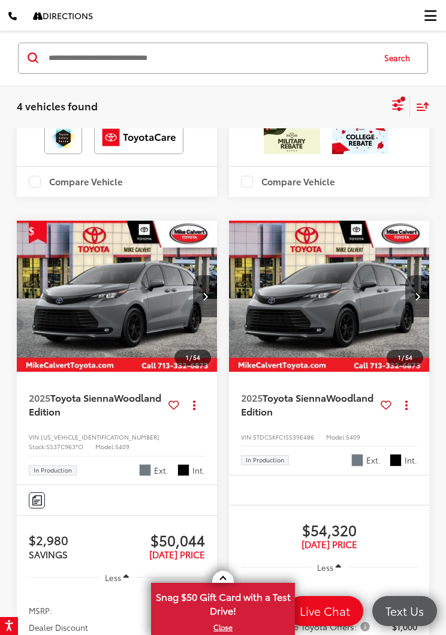
click at [57, 417] on span "Woodland Edition" at bounding box center [95, 403] width 132 height 27
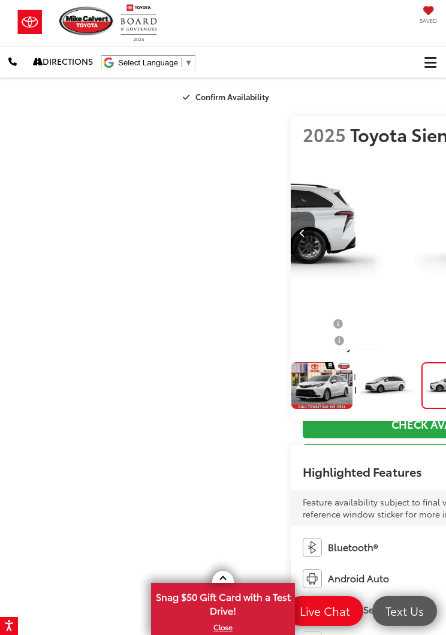
scroll to position [0, 10]
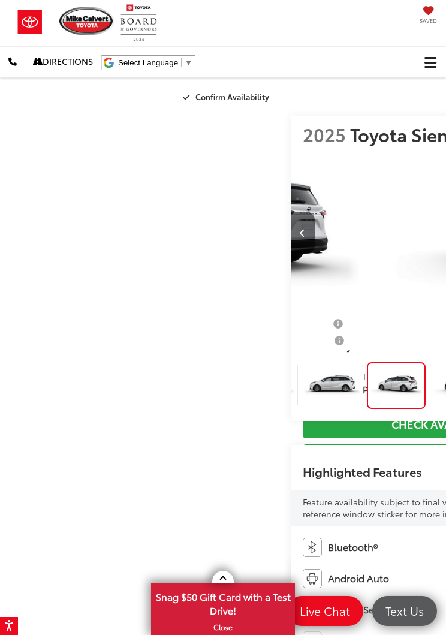
scroll to position [0, 195]
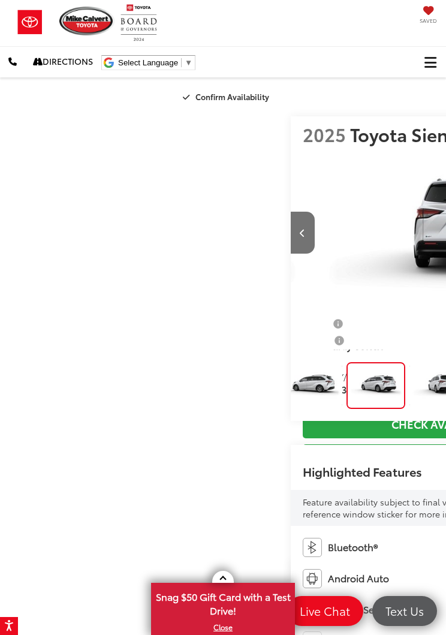
scroll to position [0, 288]
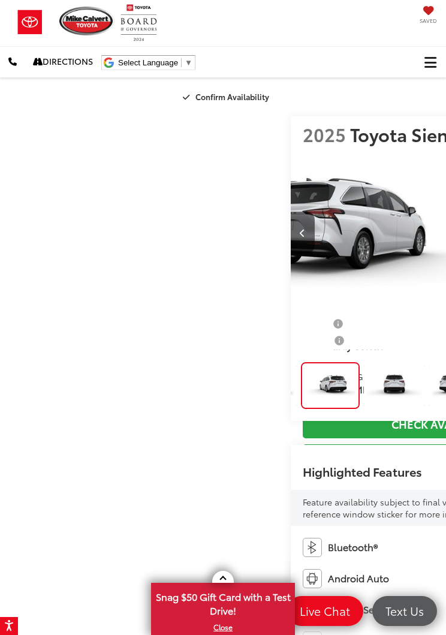
scroll to position [0, 2675]
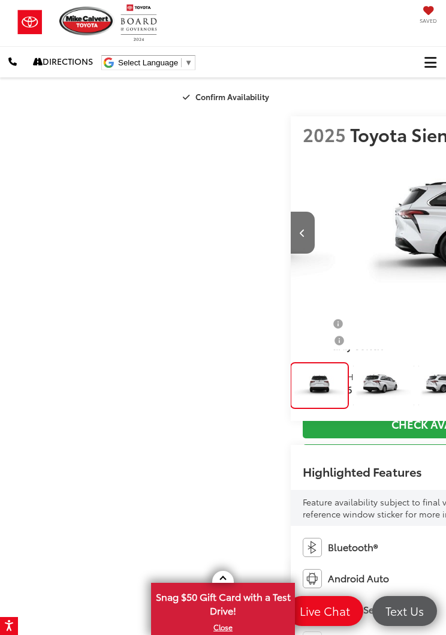
scroll to position [0, 3121]
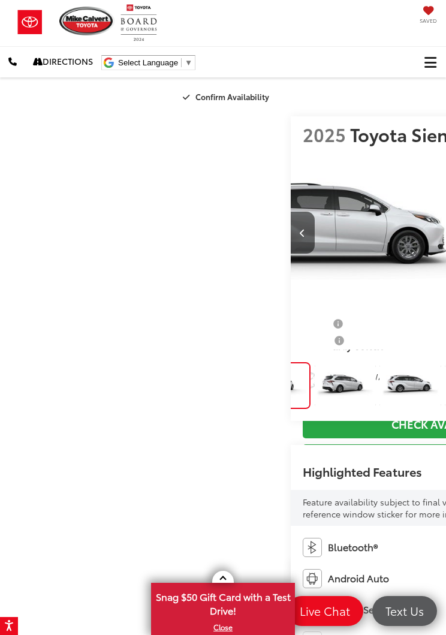
scroll to position [0, 569]
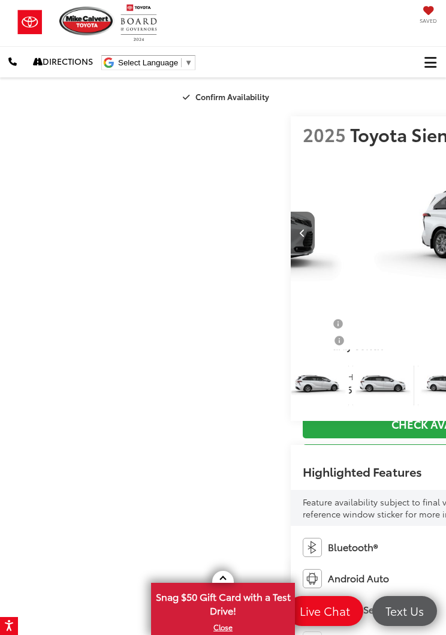
scroll to position [0, 4013]
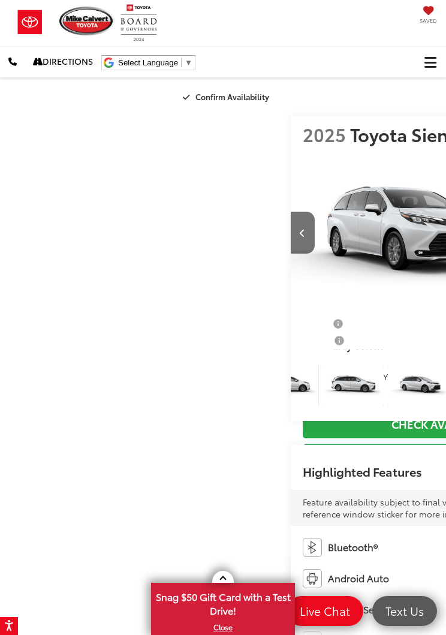
scroll to position [0, 756]
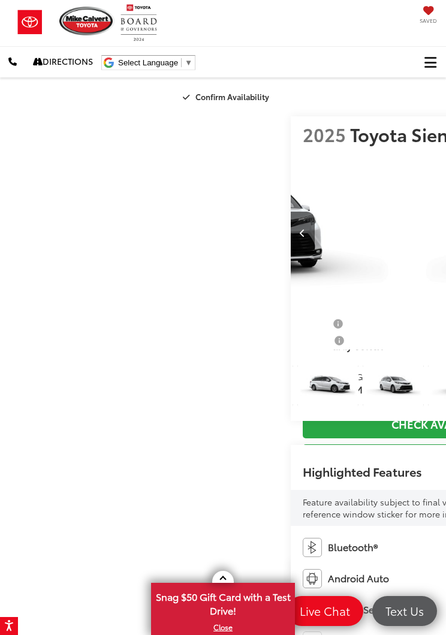
scroll to position [0, 0]
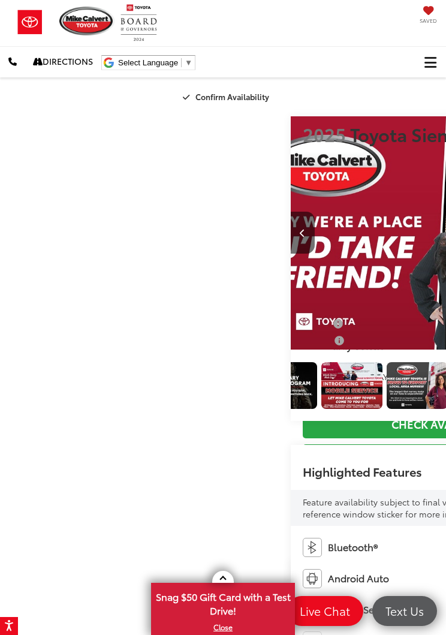
click at [291, 254] on button "Previous image" at bounding box center [303, 233] width 24 height 42
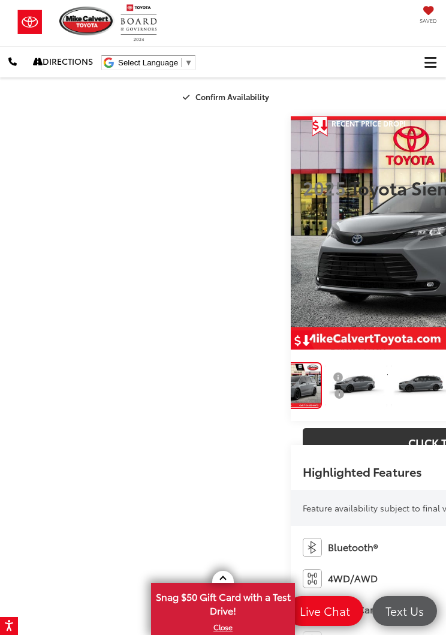
click at [390, 409] on img "Expand Photo 2" at bounding box center [421, 385] width 62 height 47
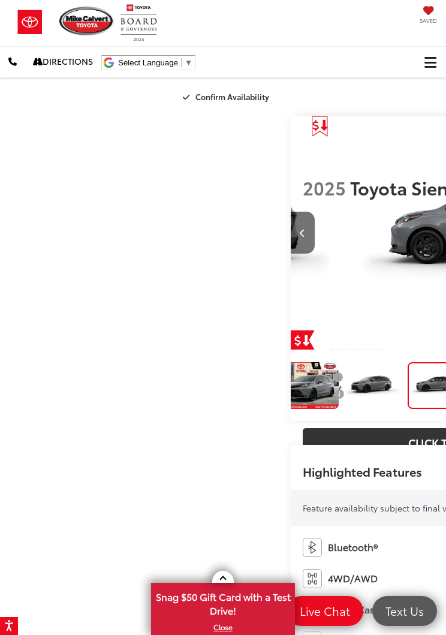
scroll to position [0, 892]
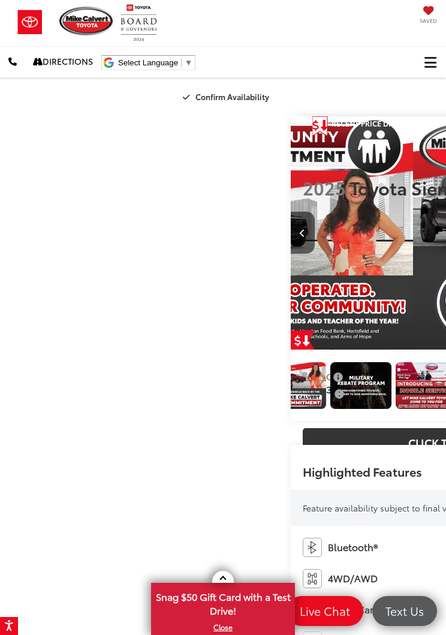
scroll to position [0, 8026]
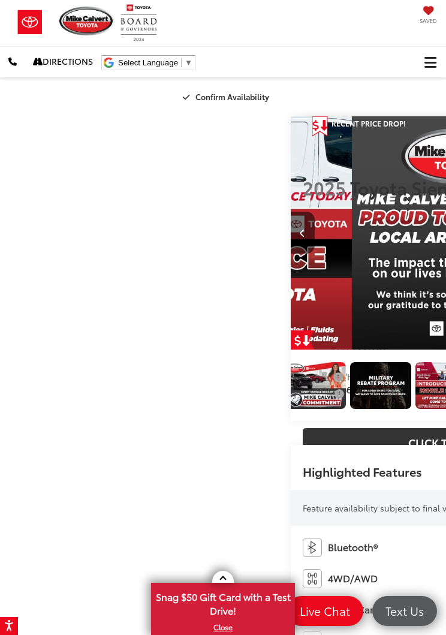
click at [85, 409] on img "Expand Photo 19" at bounding box center [54, 385] width 62 height 47
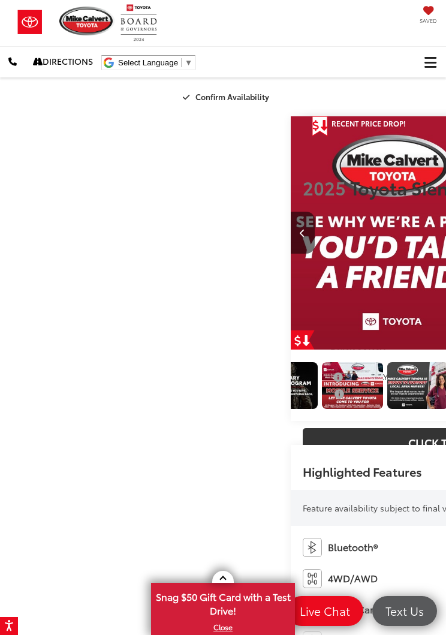
scroll to position [0, 8472]
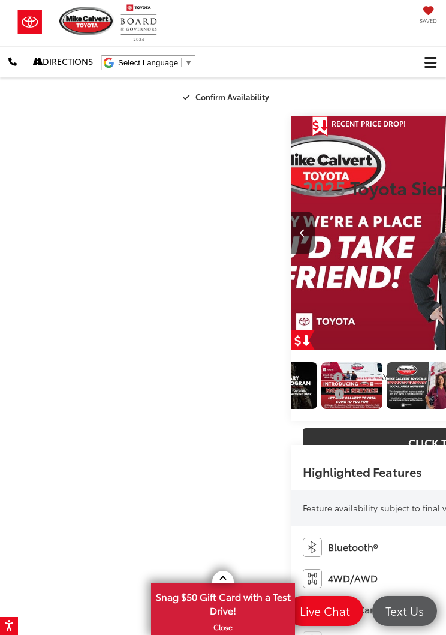
click at [56, 409] on img "Expand Photo 20" at bounding box center [25, 385] width 62 height 47
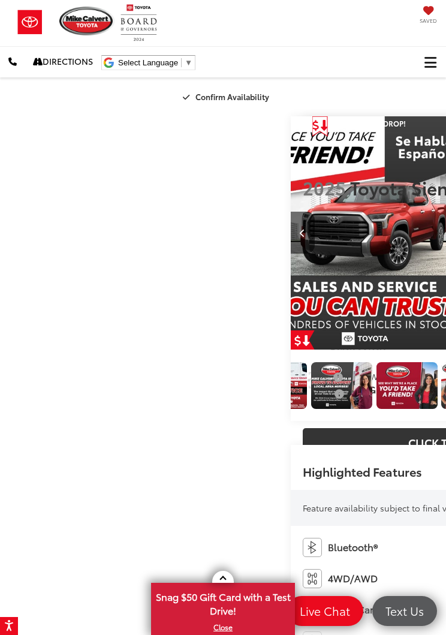
scroll to position [0, 8918]
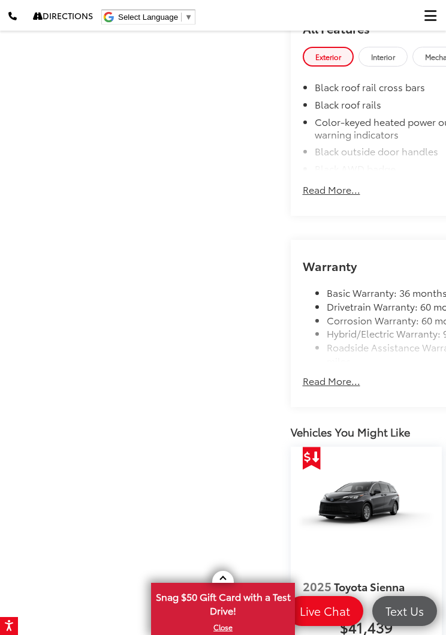
scroll to position [1256, 0]
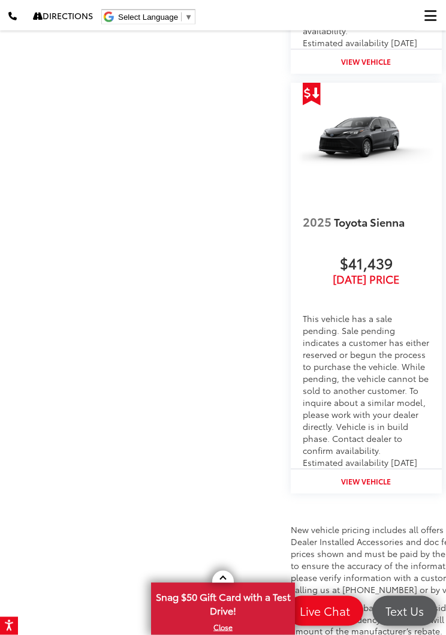
scroll to position [2187, 0]
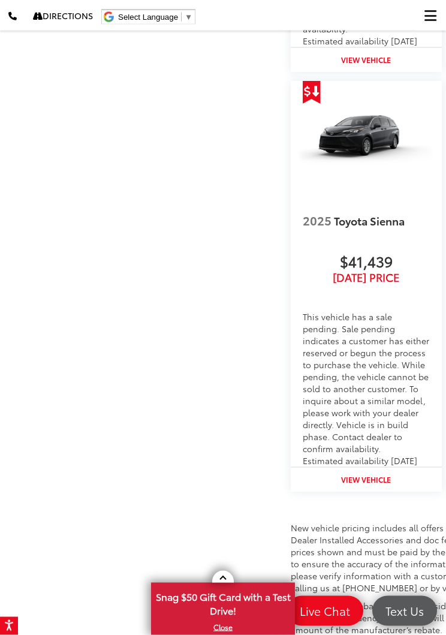
scroll to position [2702, 0]
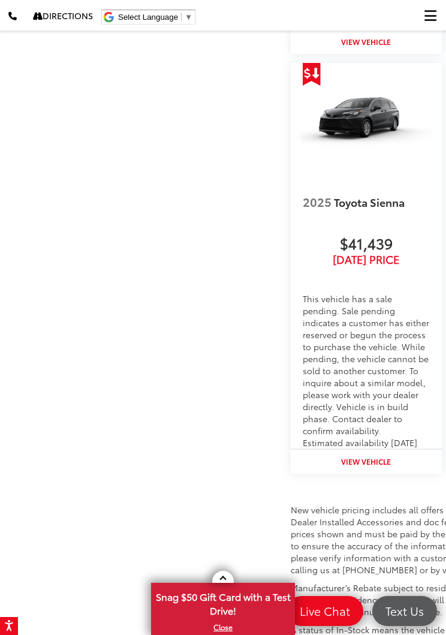
scroll to position [0, 0]
